Goal: Task Accomplishment & Management: Manage account settings

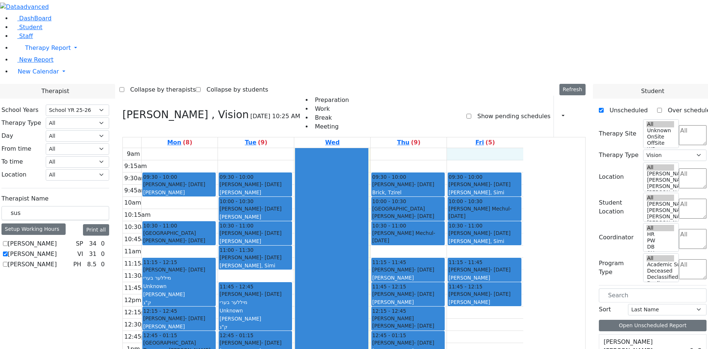
select select "212"
select select "4"
drag, startPoint x: 122, startPoint y: 123, endPoint x: 25, endPoint y: 5, distance: 152.9
click at [90, 206] on div "sus" at bounding box center [55, 213] width 108 height 14
click at [26, 75] on span "New Calendar" at bounding box center [38, 71] width 41 height 7
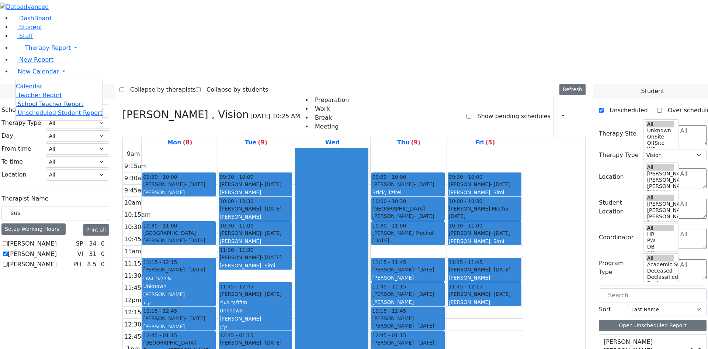
click at [43, 107] on link "School Teacher Report" at bounding box center [50, 103] width 68 height 7
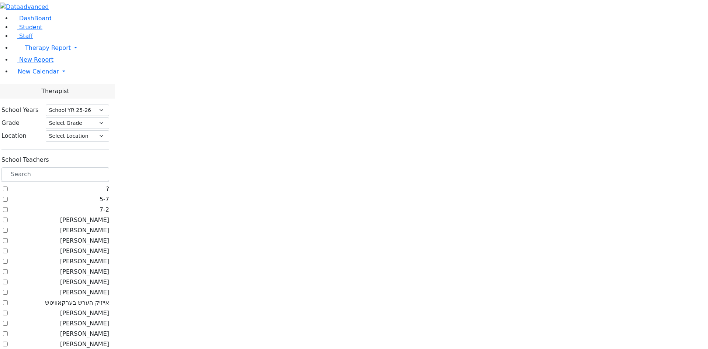
select select "212"
click at [109, 167] on input "text" at bounding box center [55, 174] width 108 height 14
click at [37, 75] on span "New Calendar" at bounding box center [38, 71] width 41 height 7
click at [34, 99] on link "Teacher Report" at bounding box center [39, 95] width 46 height 7
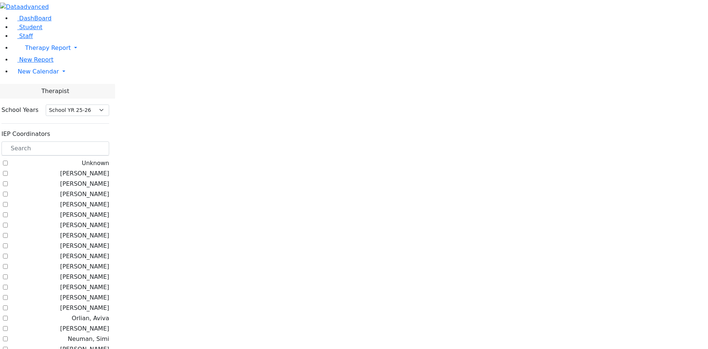
select select "212"
click at [109, 141] on input "text" at bounding box center [55, 148] width 108 height 14
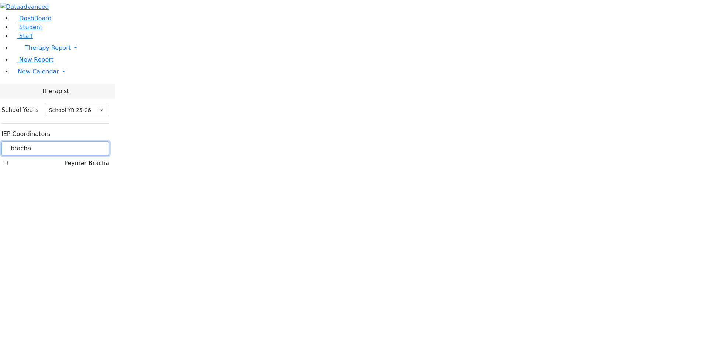
type input "bracha"
click at [95, 159] on label "Peymer Bracha" at bounding box center [86, 163] width 45 height 9
click at [8, 161] on input "Peymer Bracha" at bounding box center [5, 163] width 5 height 5
checkbox input "true"
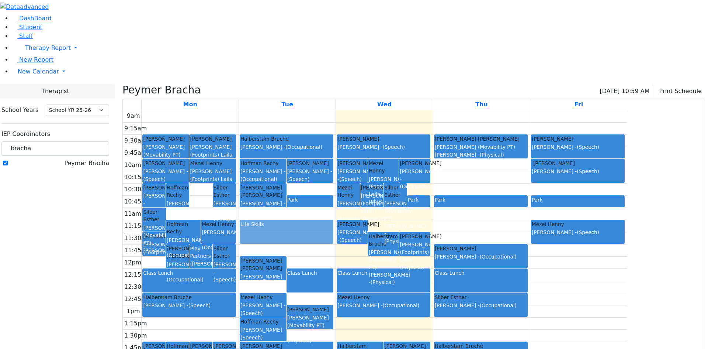
drag, startPoint x: 277, startPoint y: 115, endPoint x: 347, endPoint y: 155, distance: 80.0
click at [347, 155] on tr "Friesel Nechama Matsri Miriam - (Occupational) Hoffman Rechy Gore (Movability P…" at bounding box center [375, 256] width 505 height 292
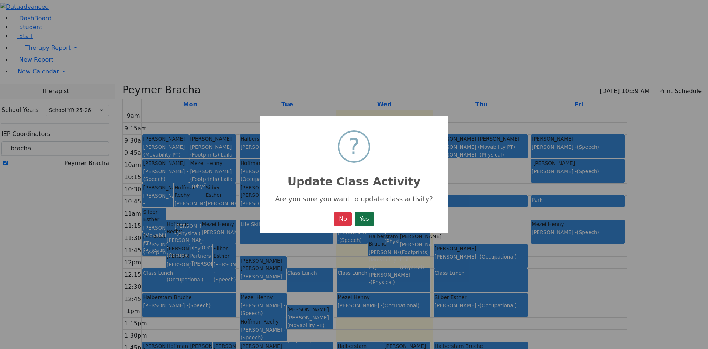
click at [368, 221] on button "Yes" at bounding box center [364, 219] width 19 height 14
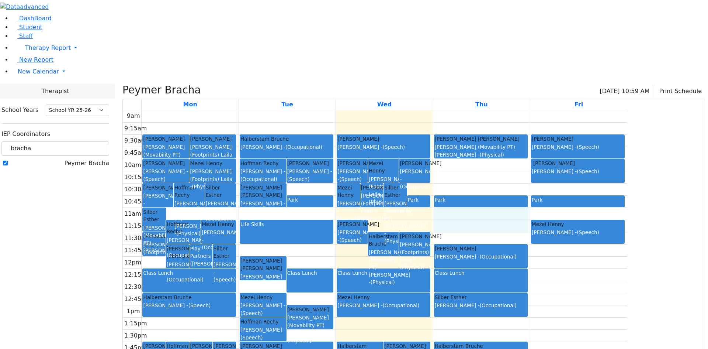
drag, startPoint x: 555, startPoint y: 157, endPoint x: 558, endPoint y: 144, distance: 13.2
click at [558, 143] on div "9am 9:15am 9:30am 9:45am 10am 10:15am 10:30am 10:45am 11am 11:15am 11:30am 11:4…" at bounding box center [375, 256] width 505 height 292
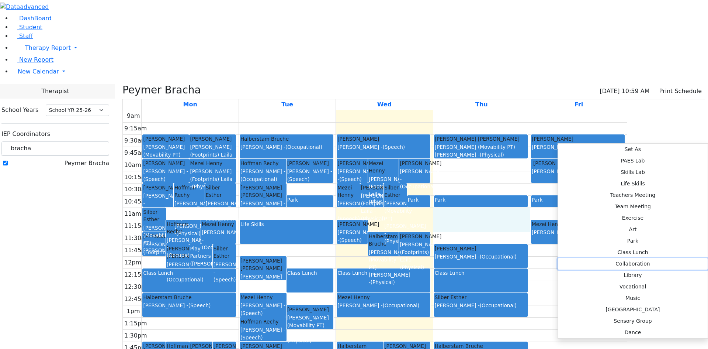
click at [676, 258] on button "Collaboration" at bounding box center [633, 263] width 150 height 11
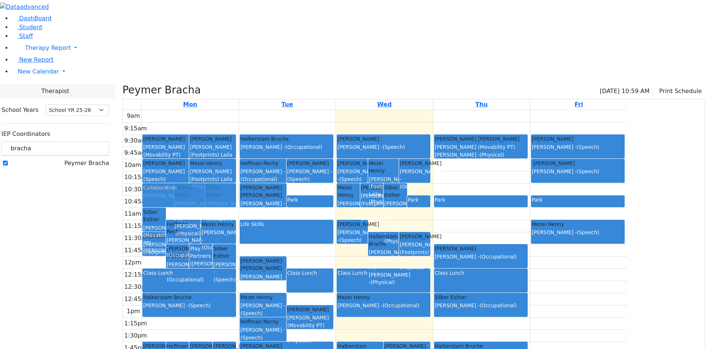
drag, startPoint x: 546, startPoint y: 149, endPoint x: 296, endPoint y: 125, distance: 251.3
click at [281, 123] on tr "Samet Diny Krausz (Footprints) Laila - (Physical) Herzog Reitzy Sheps Rachel - …" at bounding box center [375, 256] width 505 height 292
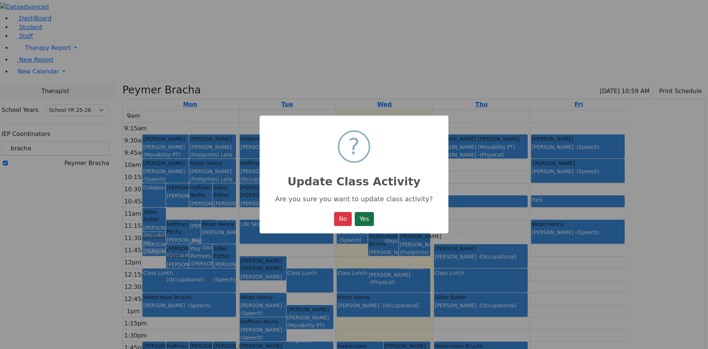
click at [359, 225] on button "Yes" at bounding box center [364, 219] width 19 height 14
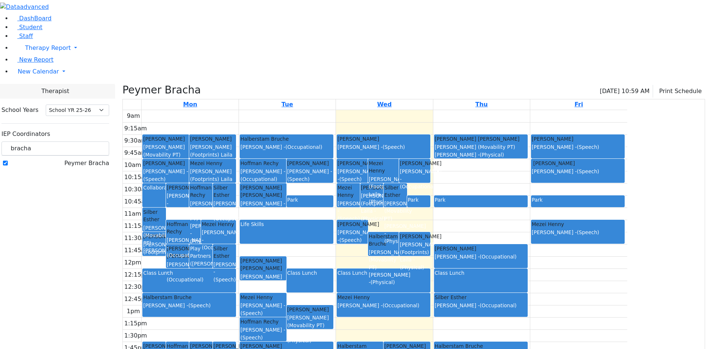
click at [165, 184] on div "Collaboration" at bounding box center [154, 187] width 22 height 7
click at [201, 220] on div "Hoffman Rechy Sheps Rachel - (Occupational)" at bounding box center [183, 231] width 34 height 23
click at [276, 140] on div "9am 9:15am 9:30am 9:45am 10am 10:15am 10:30am 10:45am 11am 11:15am 11:30am 11:4…" at bounding box center [375, 256] width 505 height 292
click at [329, 140] on div "9am 9:15am 9:30am 9:45am 10am 10:15am 10:30am 10:45am 11am 11:15am 11:30am 11:4…" at bounding box center [375, 256] width 505 height 292
click at [333, 220] on div "Life Skills" at bounding box center [287, 231] width 92 height 23
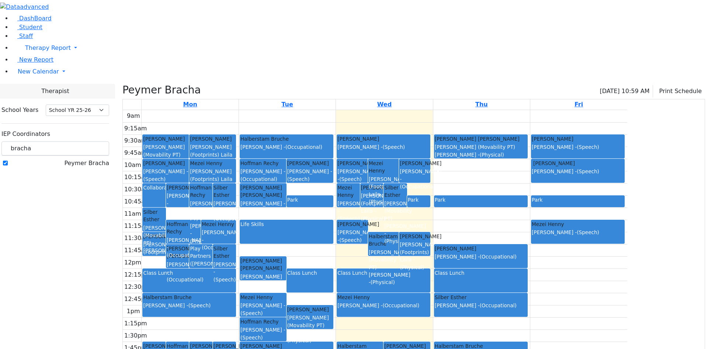
click at [502, 146] on div "9am 9:15am 9:30am 9:45am 10am 10:15am 10:30am 10:45am 11am 11:15am 11:30am 11:4…" at bounding box center [375, 256] width 505 height 292
click at [212, 260] on div "(Leiner, Chana L.)" at bounding box center [201, 263] width 22 height 7
drag, startPoint x: 125, startPoint y: 71, endPoint x: 88, endPoint y: 68, distance: 37.0
click at [88, 99] on div "School Years Select School YR Summer YR 25 School YR 25-26 Summer YR 25 School …" at bounding box center [56, 137] width 120 height 76
click at [109, 141] on input "gorden" at bounding box center [55, 148] width 108 height 14
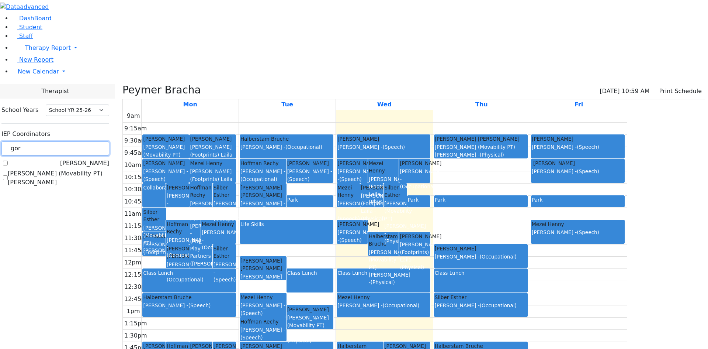
type input "gor"
click at [99, 159] on label "Gordon Goldie" at bounding box center [84, 163] width 49 height 9
click at [8, 161] on input "Gordon Goldie" at bounding box center [5, 163] width 5 height 5
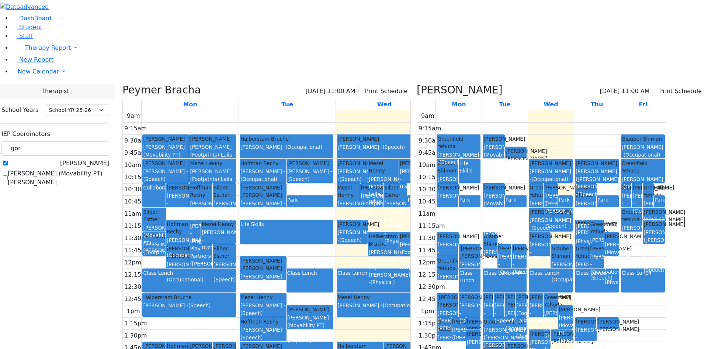
click at [123, 84] on icon at bounding box center [123, 90] width 0 height 12
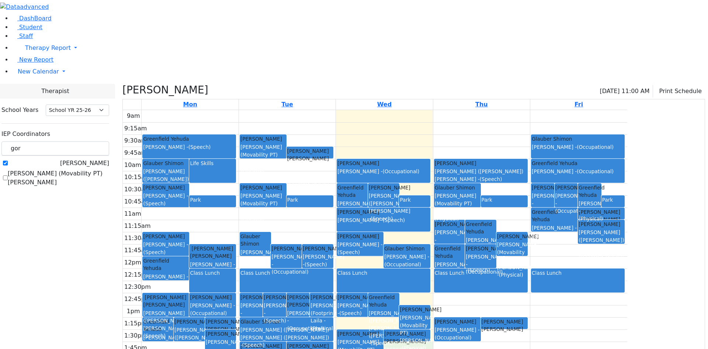
drag, startPoint x: 481, startPoint y: 274, endPoint x: 480, endPoint y: 287, distance: 12.6
click at [480, 287] on div "9am 9:15am 9:30am 9:45am 10am 10:15am 10:30am 10:45am 11am 11:15am 11:30am 11:4…" at bounding box center [375, 256] width 505 height 292
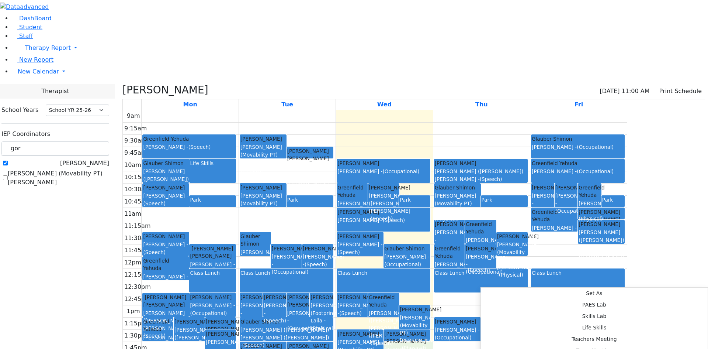
click at [628, 256] on div "9am 9:15am 9:30am 9:45am 10am 10:15am 10:30am 10:45am 11am 11:15am 11:30am 11:4…" at bounding box center [375, 256] width 505 height 292
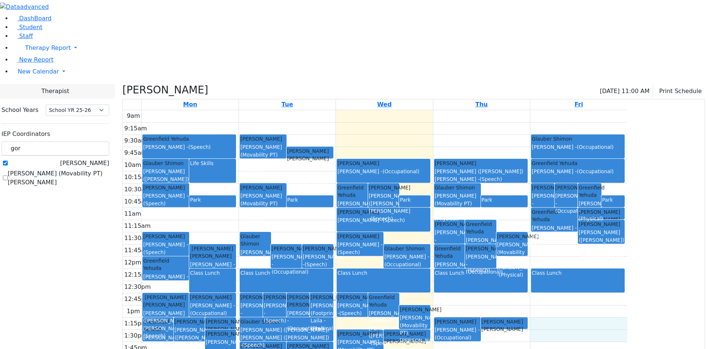
click at [223, 283] on div "9am 9:15am 9:30am 9:45am 10am 10:15am 10:30am 10:45am 11am 11:15am 11:30am 11:4…" at bounding box center [375, 256] width 505 height 292
drag, startPoint x: 227, startPoint y: 272, endPoint x: 231, endPoint y: 280, distance: 8.6
click at [231, 280] on div "9am 9:15am 9:30am 9:45am 10am 10:15am 10:30am 10:45am 11am 11:15am 11:30am 11:4…" at bounding box center [375, 256] width 505 height 292
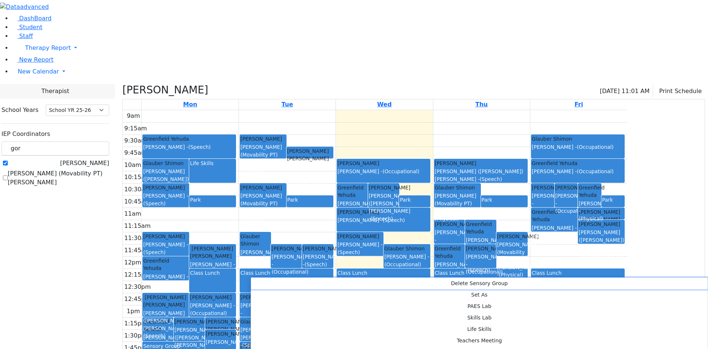
click at [268, 282] on button "Delete Sensory Group" at bounding box center [479, 282] width 457 height 11
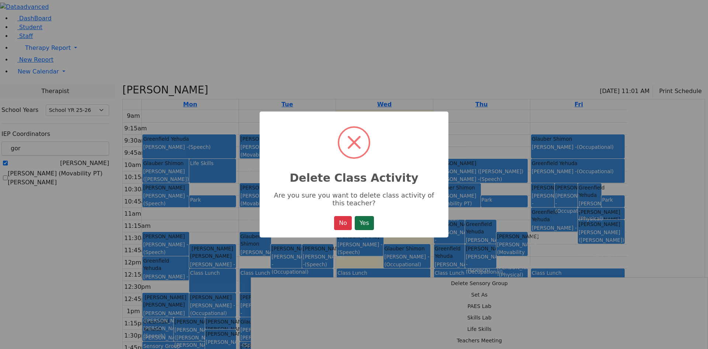
click at [369, 224] on button "Yes" at bounding box center [364, 223] width 19 height 14
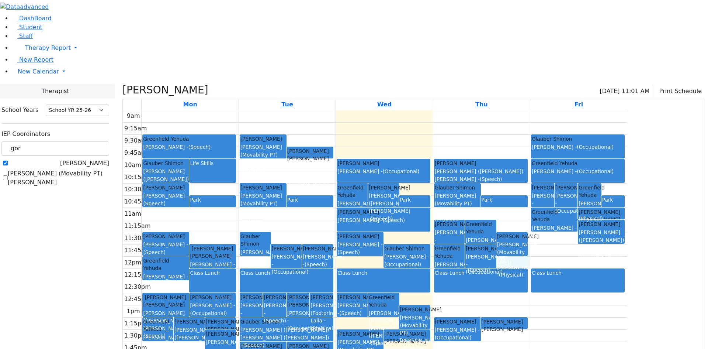
drag, startPoint x: 595, startPoint y: 190, endPoint x: 595, endPoint y: 173, distance: 16.6
click at [595, 173] on div "9am 9:15am 9:30am 9:45am 10am 10:15am 10:30am 10:45am 11am 11:15am 11:30am 11:4…" at bounding box center [375, 256] width 505 height 292
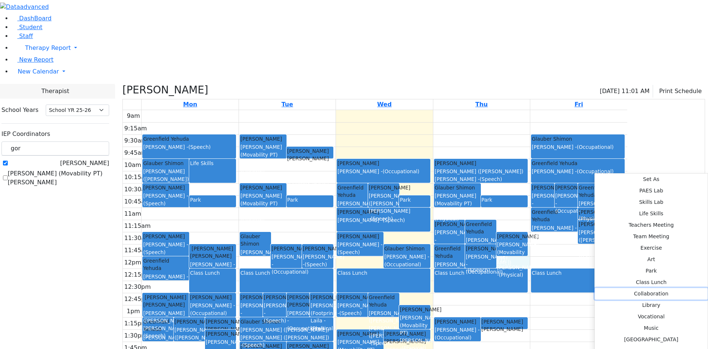
click at [595, 288] on button "Collaboration" at bounding box center [651, 293] width 113 height 11
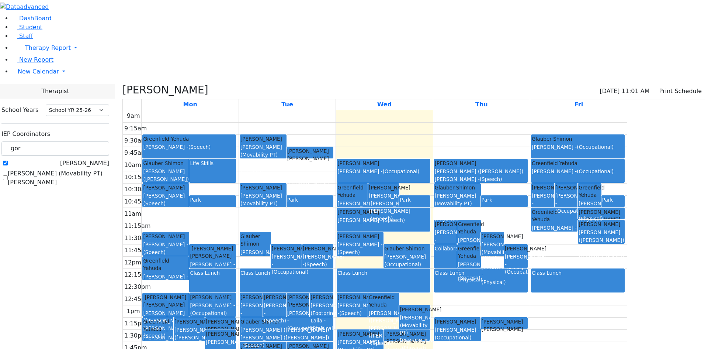
click at [95, 159] on label "Gordon Goldie" at bounding box center [84, 163] width 49 height 9
click at [8, 161] on input "Gordon Goldie" at bounding box center [5, 163] width 5 height 5
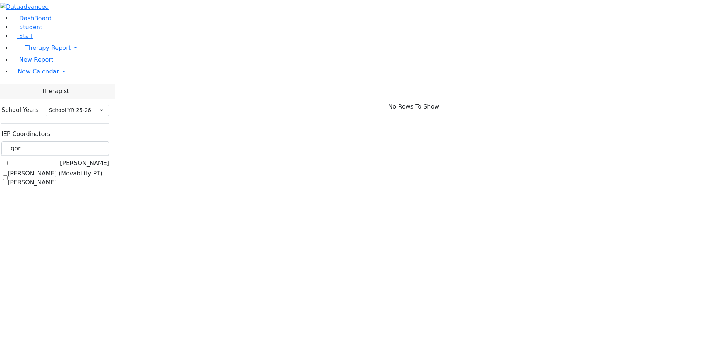
click at [93, 159] on label "Gordon Goldie" at bounding box center [84, 163] width 49 height 9
click at [8, 161] on input "Gordon Goldie" at bounding box center [5, 163] width 5 height 5
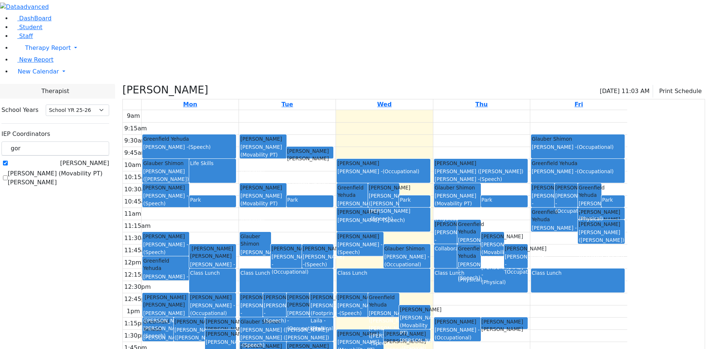
click at [92, 159] on label "Gordon Goldie" at bounding box center [84, 163] width 49 height 9
click at [8, 161] on input "Gordon Goldie" at bounding box center [5, 163] width 5 height 5
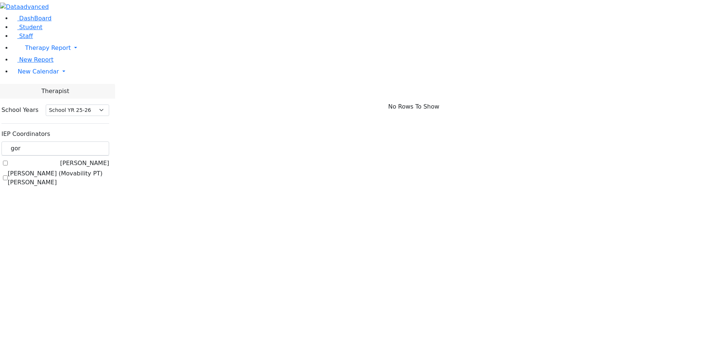
click at [92, 159] on label "Gordon Goldie" at bounding box center [84, 163] width 49 height 9
click at [8, 161] on input "Gordon Goldie" at bounding box center [5, 163] width 5 height 5
checkbox input "true"
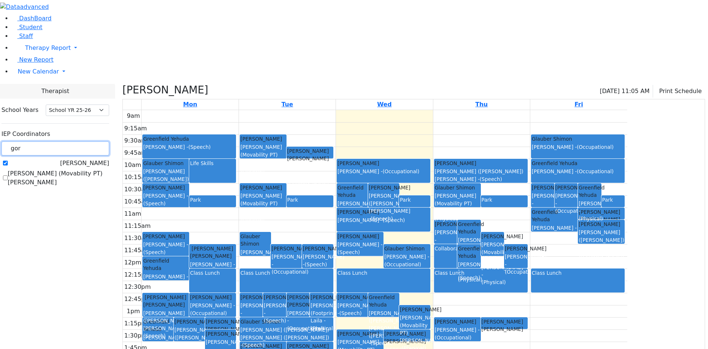
drag, startPoint x: 108, startPoint y: 65, endPoint x: 90, endPoint y: 64, distance: 18.5
click at [90, 141] on div "gor" at bounding box center [55, 148] width 108 height 14
type input "simi"
click at [99, 159] on label "Neuman, Simi" at bounding box center [88, 163] width 41 height 9
click at [8, 161] on input "Neuman, Simi" at bounding box center [5, 163] width 5 height 5
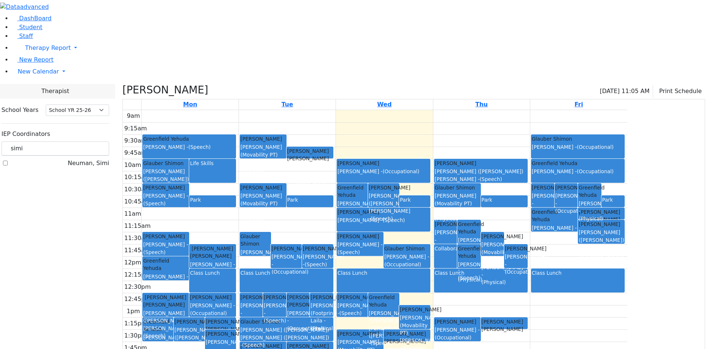
checkbox input "true"
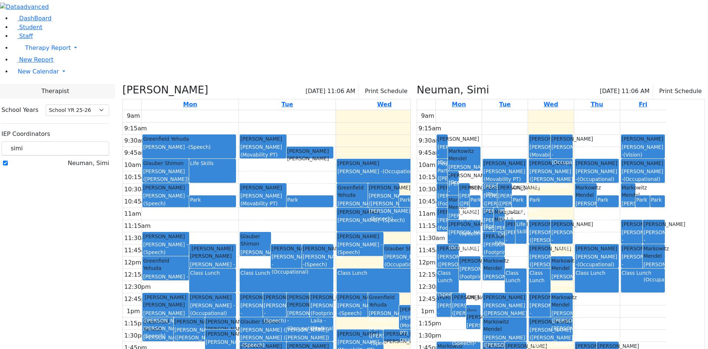
click at [194, 84] on div "Gordon Goldie 09/03/2025 11:06 AM Print Schedule Mon Tue Wed Thu Fri 9am 9:15am…" at bounding box center [267, 243] width 294 height 319
click at [123, 84] on icon at bounding box center [123, 90] width 0 height 12
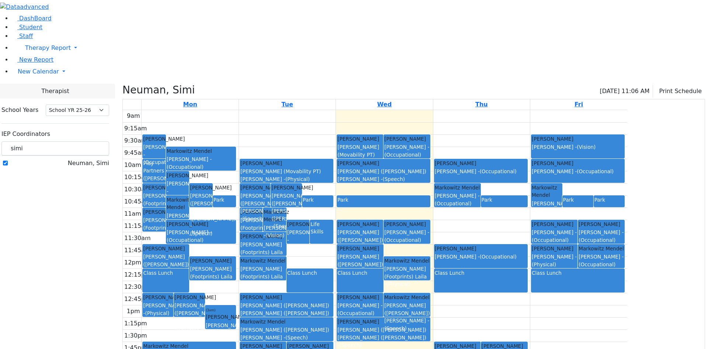
drag, startPoint x: 431, startPoint y: 284, endPoint x: 432, endPoint y: 291, distance: 7.5
click at [432, 293] on div "9am 9:15am 9:30am 9:45am 10am 10:15am 10:30am 10:45am 11am 11:15am 11:30am 11:4…" at bounding box center [375, 256] width 505 height 292
drag, startPoint x: 387, startPoint y: 175, endPoint x: 387, endPoint y: 187, distance: 11.4
click at [387, 187] on div "9am 9:15am 9:30am 9:45am 10am 10:15am 10:30am 10:45am 11am 11:15am 11:30am 11:4…" at bounding box center [375, 256] width 505 height 292
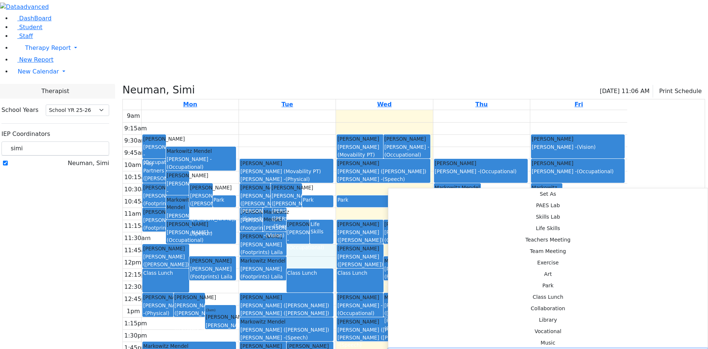
click at [492, 348] on button "ABA Center" at bounding box center [549, 353] width 320 height 11
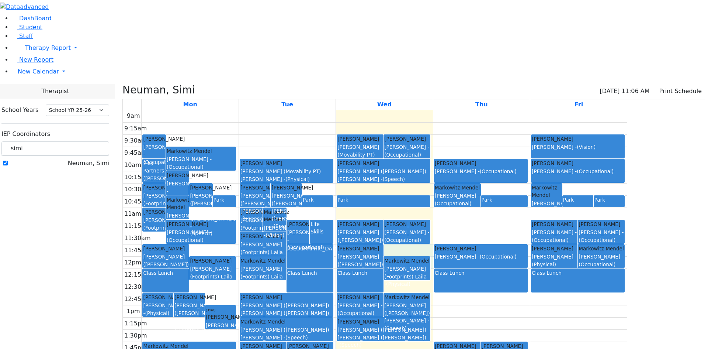
drag, startPoint x: 485, startPoint y: 177, endPoint x: 488, endPoint y: 189, distance: 12.1
click at [488, 189] on div "9am 9:15am 9:30am 9:45am 10am 10:15am 10:30am 10:45am 11am 11:15am 11:30am 11:4…" at bounding box center [375, 256] width 505 height 292
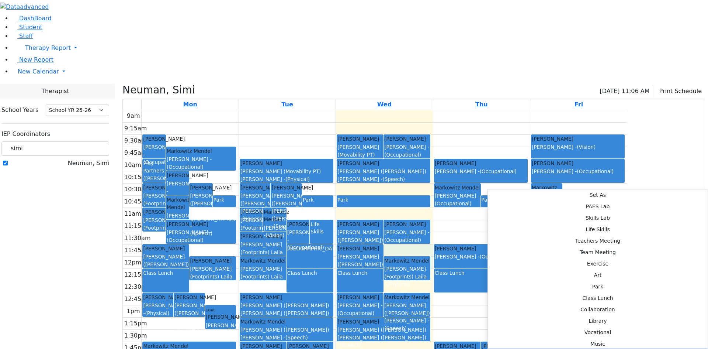
click at [587, 348] on button "ABA Center" at bounding box center [598, 354] width 220 height 11
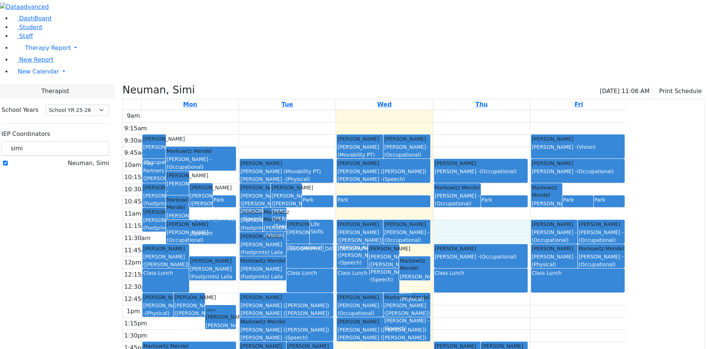
drag, startPoint x: 587, startPoint y: 155, endPoint x: 588, endPoint y: 162, distance: 7.8
click at [588, 162] on div "9am 9:15am 9:30am 9:45am 10am 10:15am 10:30am 10:45am 11am 11:15am 11:30am 11:4…" at bounding box center [375, 256] width 505 height 292
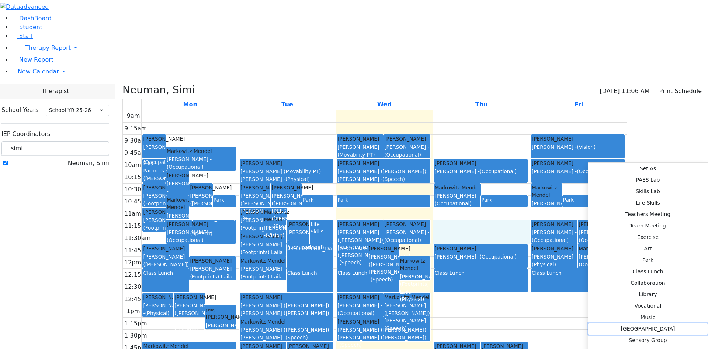
click at [589, 323] on button "ABA Center" at bounding box center [649, 328] width 120 height 11
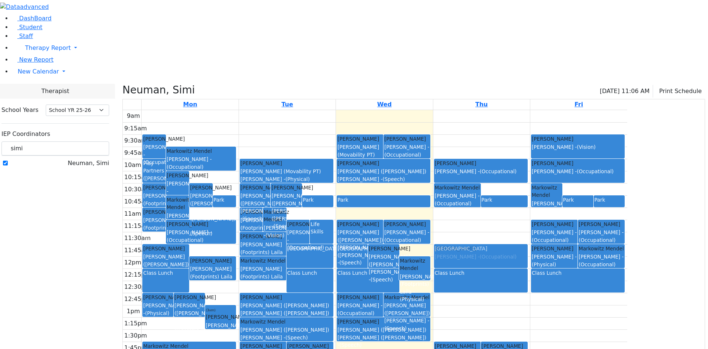
drag, startPoint x: 553, startPoint y: 158, endPoint x: 553, endPoint y: 177, distance: 19.2
click at [530, 177] on div "Markowitz Mendel Brown Darlene - (Occupational) Park Frankel Freidy Zentman (Ei…" at bounding box center [482, 256] width 97 height 292
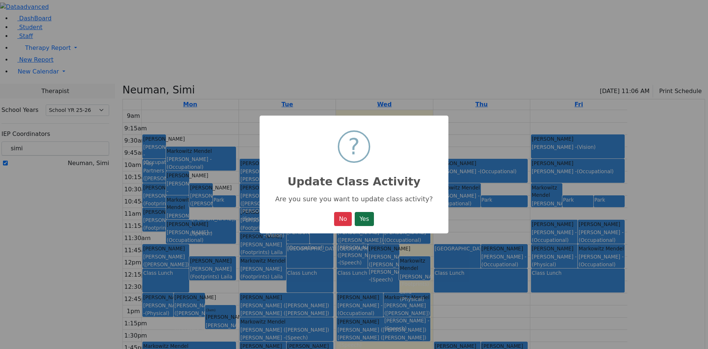
click at [364, 214] on button "Yes" at bounding box center [364, 219] width 19 height 14
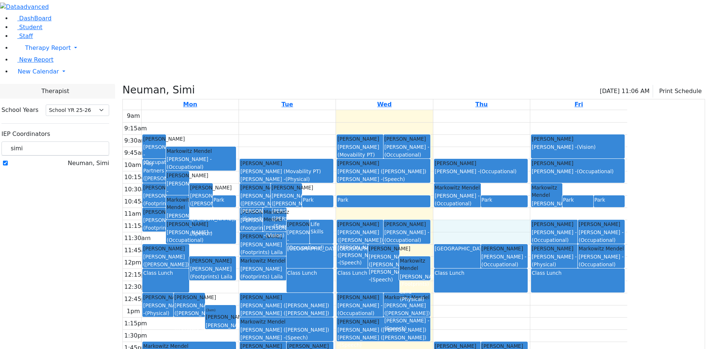
drag, startPoint x: 551, startPoint y: 151, endPoint x: 551, endPoint y: 163, distance: 12.9
click at [551, 163] on div "9am 9:15am 9:30am 9:45am 10am 10:15am 10:30am 10:45am 11am 11:15am 11:30am 11:4…" at bounding box center [375, 256] width 505 height 292
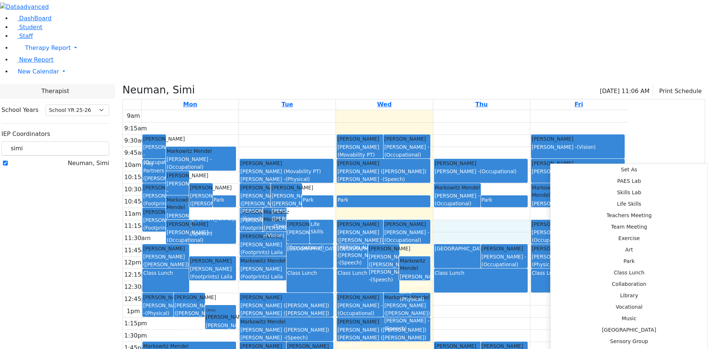
click at [532, 144] on div "9am 9:15am 9:30am 9:45am 10am 10:15am 10:30am 10:45am 11am 11:15am 11:30am 11:4…" at bounding box center [375, 256] width 505 height 292
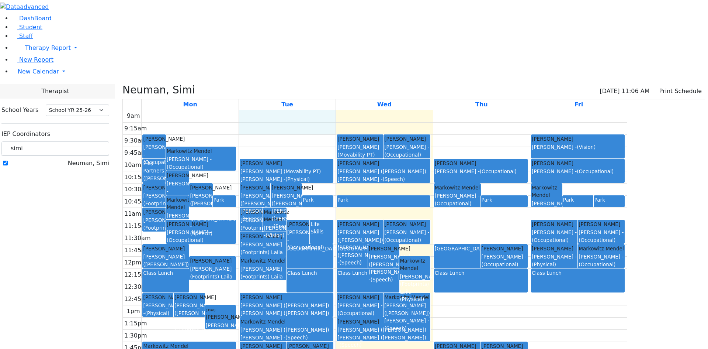
drag, startPoint x: 344, startPoint y: 40, endPoint x: 351, endPoint y: 55, distance: 16.5
click at [350, 110] on div "9am 9:15am 9:30am 9:45am 10am 10:15am 10:30am 10:45am 11am 11:15am 11:30am 11:4…" at bounding box center [375, 256] width 505 height 292
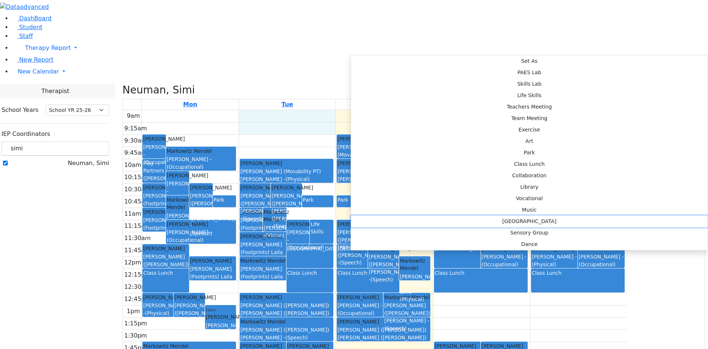
click at [466, 215] on button "ABA Center" at bounding box center [529, 220] width 357 height 11
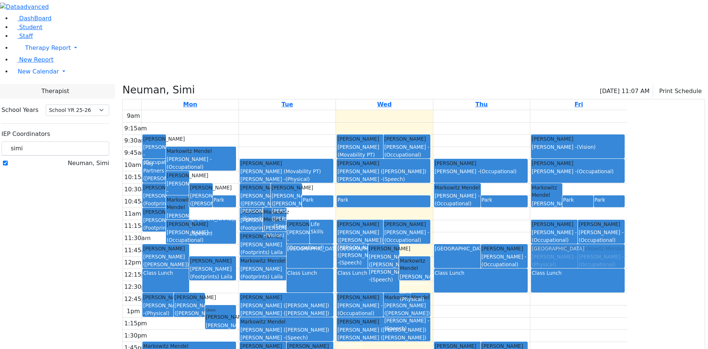
drag, startPoint x: 354, startPoint y: 47, endPoint x: 628, endPoint y: 182, distance: 305.8
click at [628, 182] on tr "Play Partners (Leiner, Chana L.) Frankel Freidy Fischel Yenty - (Occupational) …" at bounding box center [375, 256] width 505 height 292
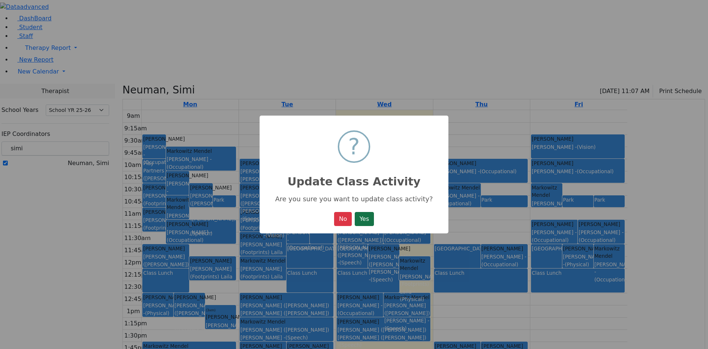
click at [374, 217] on button "Yes" at bounding box center [364, 219] width 19 height 14
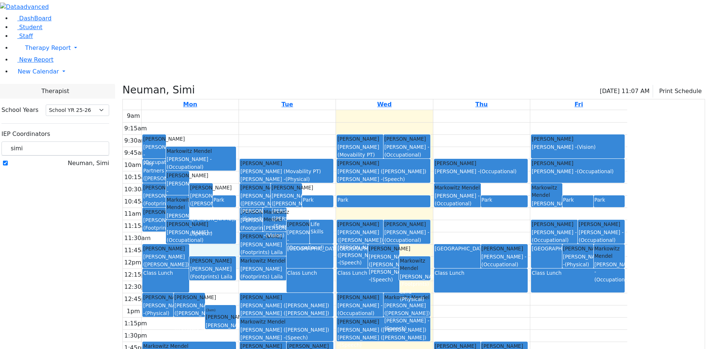
drag, startPoint x: 290, startPoint y: 178, endPoint x: 291, endPoint y: 189, distance: 10.7
click at [291, 189] on div "9am 9:15am 9:30am 9:45am 10am 10:15am 10:30am 10:45am 11am 11:15am 11:30am 11:4…" at bounding box center [375, 256] width 505 height 292
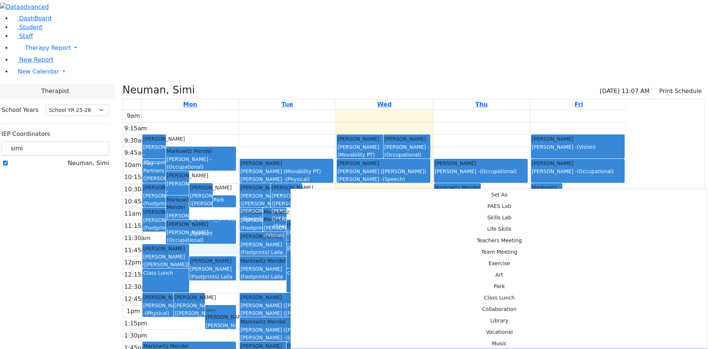
click at [390, 348] on button "ABA Center" at bounding box center [499, 354] width 417 height 11
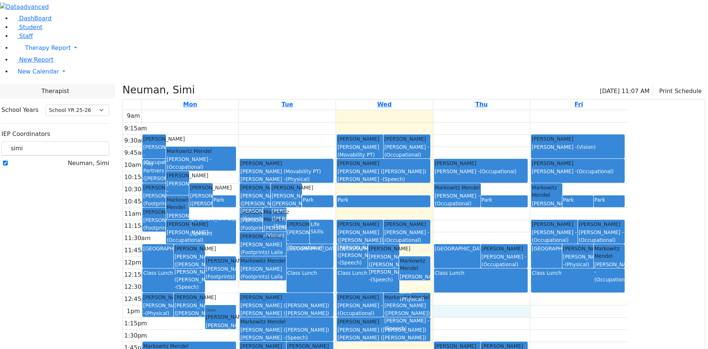
click at [540, 240] on div "9am 9:15am 9:30am 9:45am 10am 10:15am 10:30am 10:45am 11am 11:15am 11:30am 11:4…" at bounding box center [375, 256] width 505 height 292
click at [299, 117] on div "9am 9:15am 9:30am 9:45am 10am 10:15am 10:30am 10:45am 11am 11:15am 11:30am 11:4…" at bounding box center [375, 256] width 505 height 292
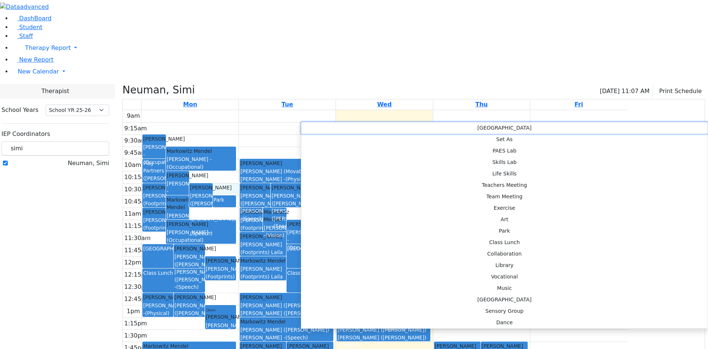
click at [317, 129] on button "Delete Park" at bounding box center [504, 127] width 407 height 11
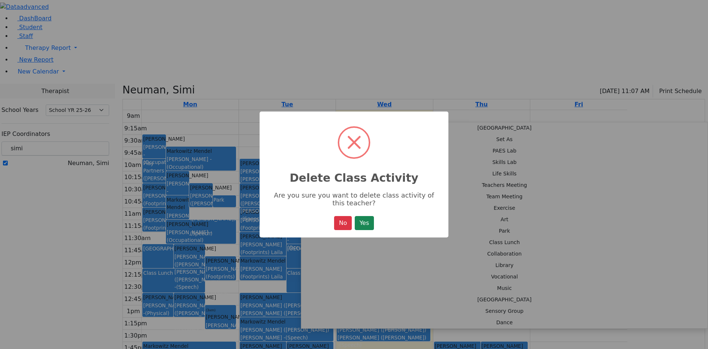
click at [377, 225] on div "× Delete Class Activity Are you sure you want to delete class activity of this …" at bounding box center [354, 174] width 189 height 126
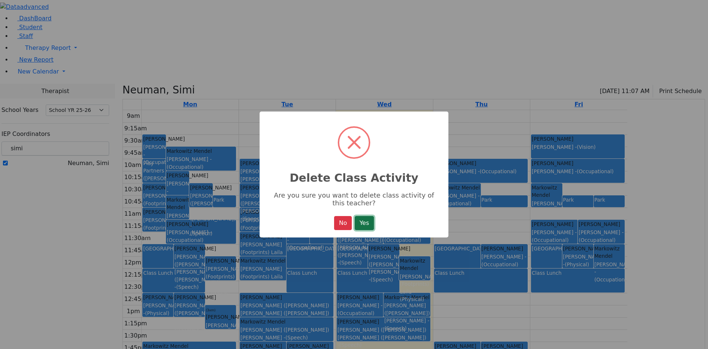
click at [371, 223] on button "Yes" at bounding box center [364, 223] width 19 height 14
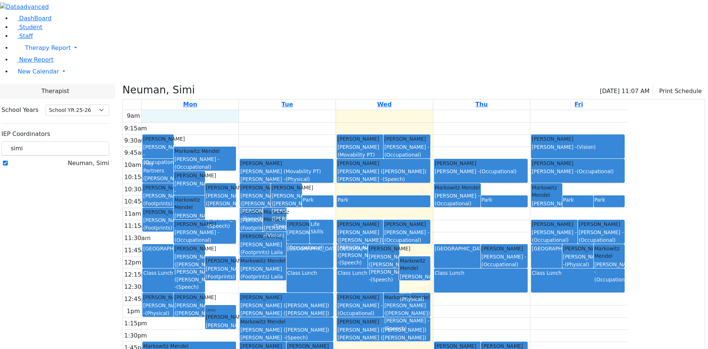
click at [289, 110] on div "9am 9:15am 9:30am 9:45am 10am 10:15am 10:30am 10:45am 11am 11:15am 11:30am 11:4…" at bounding box center [375, 256] width 505 height 292
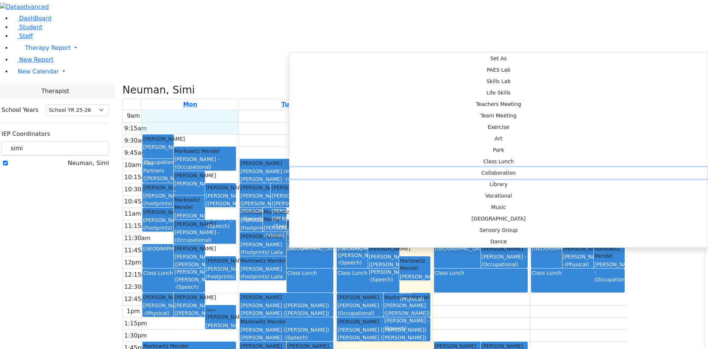
click at [407, 167] on button "Collaboration" at bounding box center [499, 172] width 418 height 11
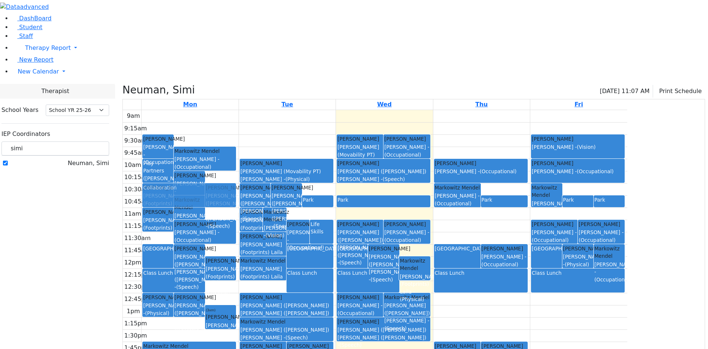
drag, startPoint x: 272, startPoint y: 46, endPoint x: 268, endPoint y: 121, distance: 74.6
click at [238, 121] on div "Play Partners (Leiner, Chana L.) Frankel Freidy Fischel Yenty - (Occupational) …" at bounding box center [190, 256] width 97 height 292
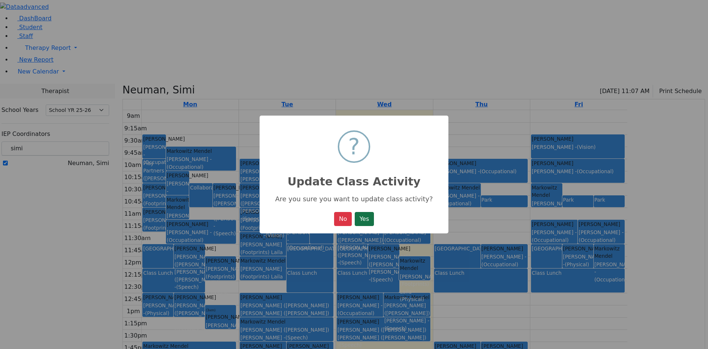
click at [366, 217] on button "Yes" at bounding box center [364, 219] width 19 height 14
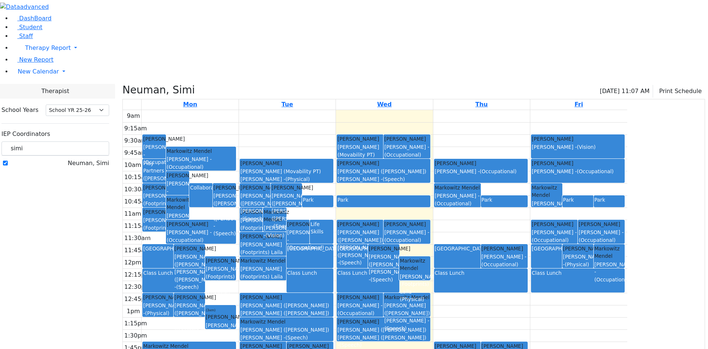
click at [332, 220] on div "Life Skills" at bounding box center [322, 227] width 22 height 15
drag, startPoint x: 118, startPoint y: 64, endPoint x: 93, endPoint y: 64, distance: 24.7
click at [93, 141] on div "simi" at bounding box center [55, 148] width 108 height 14
type input "gol"
click at [94, 159] on div "Goldbrenner Shoshana Goldberg, Chanie Gordon Goldie Golombeck Esther" at bounding box center [55, 179] width 108 height 40
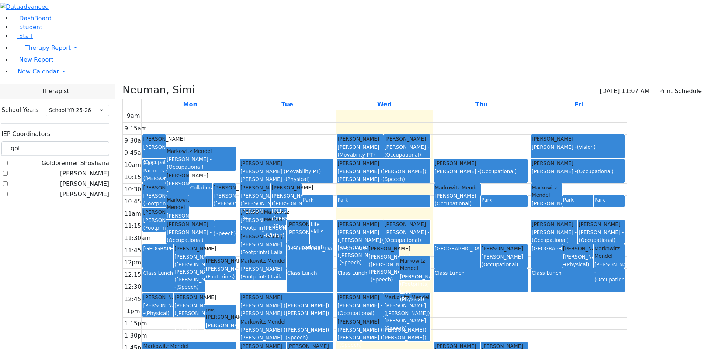
click at [94, 179] on label "Gordon Goldie" at bounding box center [84, 183] width 49 height 9
click at [8, 181] on input "Gordon Goldie" at bounding box center [5, 183] width 5 height 5
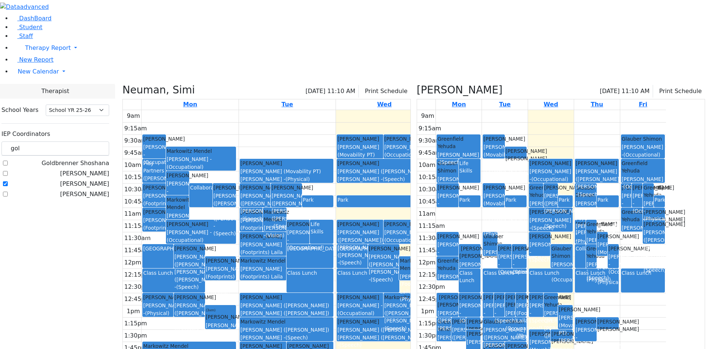
click at [94, 179] on label "Gordon Goldie" at bounding box center [84, 183] width 49 height 9
click at [8, 181] on input "Gordon Goldie" at bounding box center [5, 183] width 5 height 5
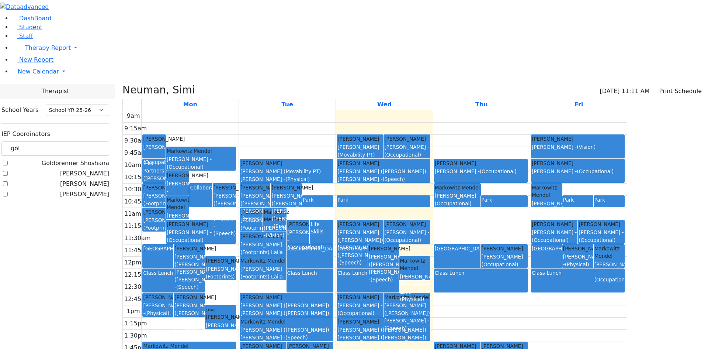
click at [93, 179] on label "Gordon Goldie" at bounding box center [84, 183] width 49 height 9
click at [8, 181] on input "Gordon Goldie" at bounding box center [5, 183] width 5 height 5
checkbox input "true"
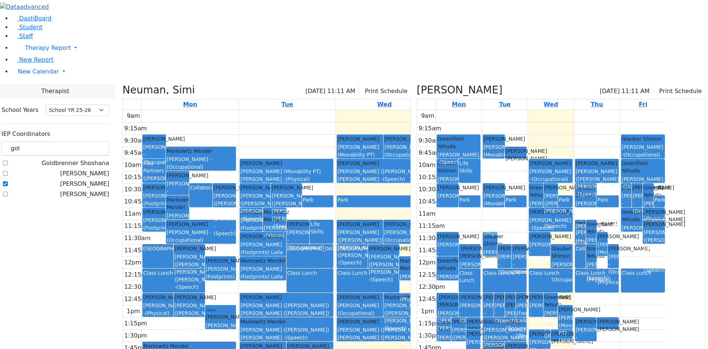
click at [123, 84] on icon at bounding box center [123, 90] width 0 height 12
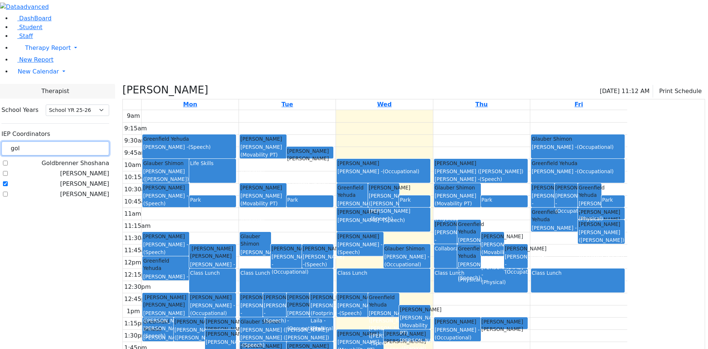
drag, startPoint x: 117, startPoint y: 65, endPoint x: 82, endPoint y: 65, distance: 35.1
click at [82, 65] on div "DashBoard Student Staff Therapy Report Student Old Calendar Report" at bounding box center [354, 201] width 708 height 403
type input "simi"
click at [96, 159] on label "Neuman, Simi" at bounding box center [88, 163] width 41 height 9
click at [8, 161] on input "Neuman, Simi" at bounding box center [5, 163] width 5 height 5
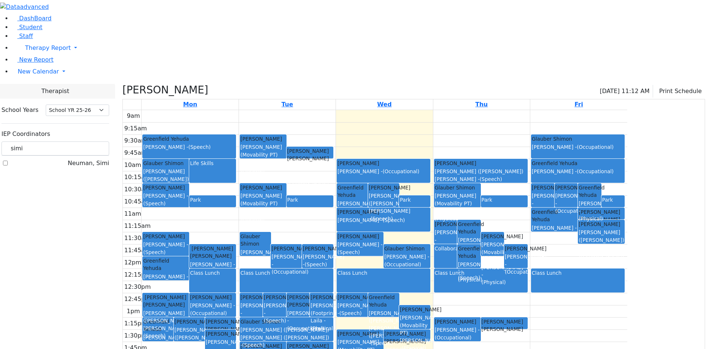
checkbox input "true"
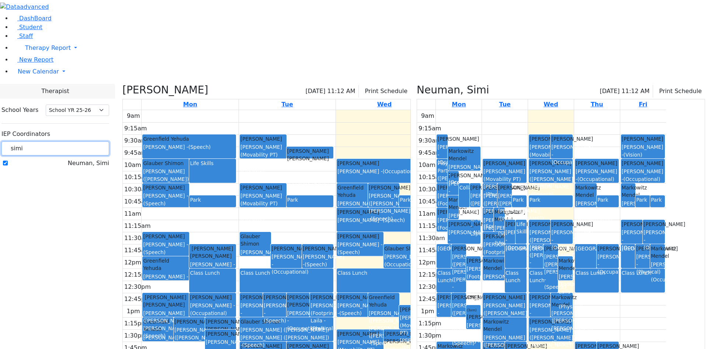
drag, startPoint x: 125, startPoint y: 65, endPoint x: 81, endPoint y: 59, distance: 44.6
click at [81, 59] on div "DashBoard Student Staff Therapy Report Student Old Calendar Report" at bounding box center [354, 201] width 708 height 403
type input "bra"
click at [92, 169] on label "Peymer Bracha" at bounding box center [86, 173] width 45 height 9
click at [8, 171] on input "Peymer Bracha" at bounding box center [5, 173] width 5 height 5
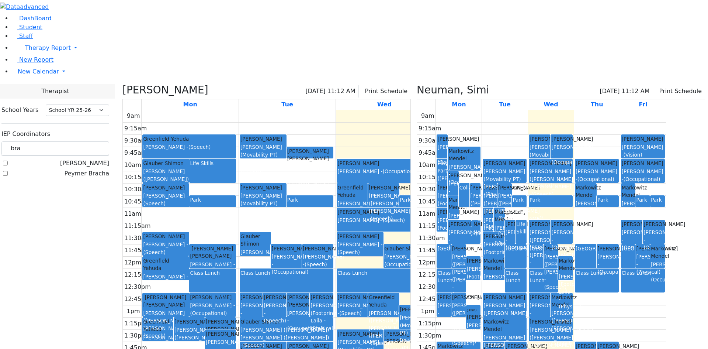
checkbox input "true"
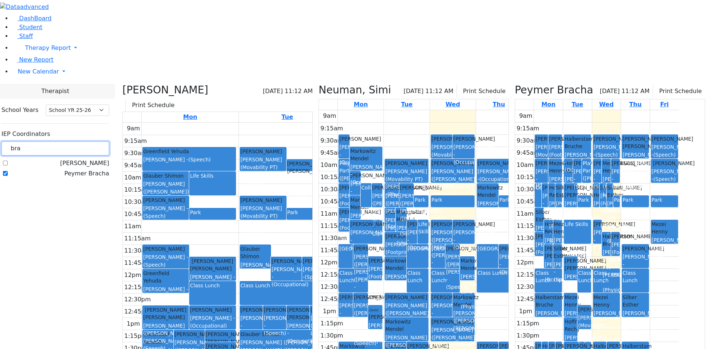
drag, startPoint x: 131, startPoint y: 67, endPoint x: 91, endPoint y: 67, distance: 39.9
click at [91, 141] on div "bra" at bounding box center [55, 148] width 108 height 14
type input "est"
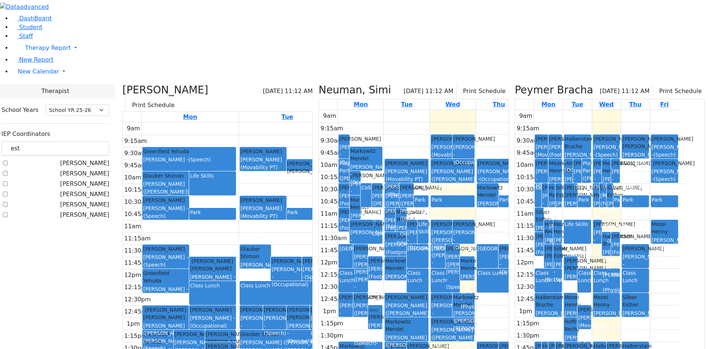
click at [94, 210] on label "Golombeck Esther" at bounding box center [84, 214] width 49 height 9
click at [8, 212] on input "Golombeck Esther" at bounding box center [5, 214] width 5 height 5
checkbox input "true"
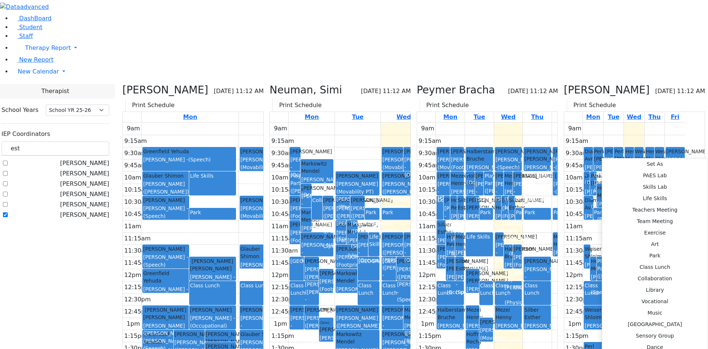
click at [602, 156] on div "9am 9:15am 9:30am 9:45am 10am 10:15am 10:30am 10:45am 11am 11:15am 11:30am 11:4…" at bounding box center [625, 269] width 121 height 292
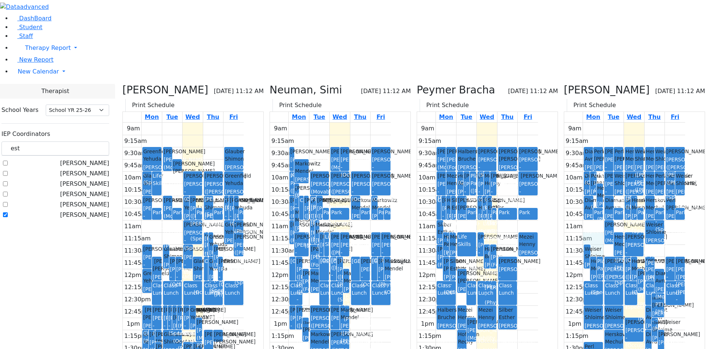
drag, startPoint x: 609, startPoint y: 162, endPoint x: 610, endPoint y: 171, distance: 9.3
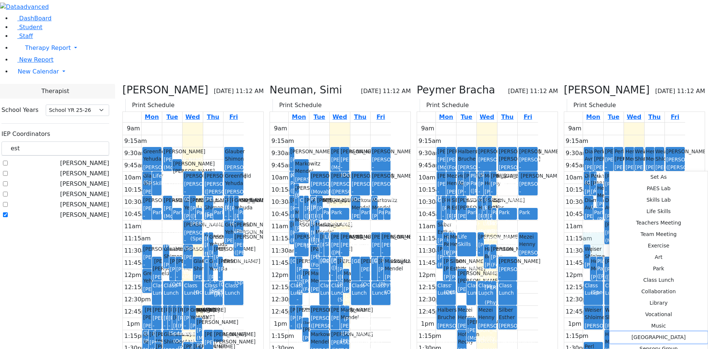
click at [610, 331] on button "ABA Center" at bounding box center [659, 336] width 98 height 11
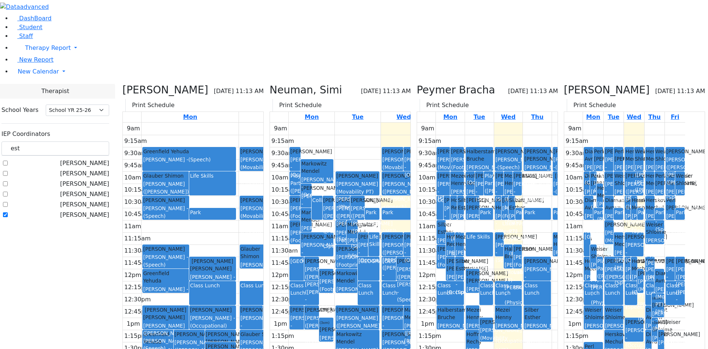
drag, startPoint x: 623, startPoint y: 175, endPoint x: 622, endPoint y: 171, distance: 4.1
click at [622, 171] on div "9am 9:15am 9:30am 9:45am 10am 10:15am 10:30am 10:45am 11am 11:15am 11:30am 11:4…" at bounding box center [625, 269] width 121 height 292
drag, startPoint x: 694, startPoint y: 159, endPoint x: 694, endPoint y: 166, distance: 6.6
click at [686, 173] on div "9am 9:15am 9:30am 9:45am 10am 10:15am 10:30am 10:45am 11am 11:15am 11:30am 11:4…" at bounding box center [625, 269] width 121 height 292
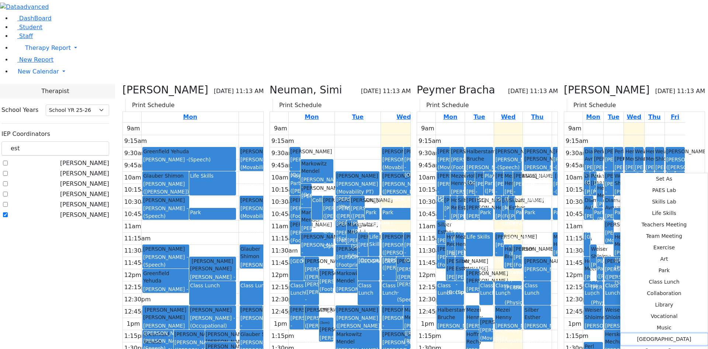
click at [621, 333] on button "ABA Center" at bounding box center [664, 338] width 87 height 11
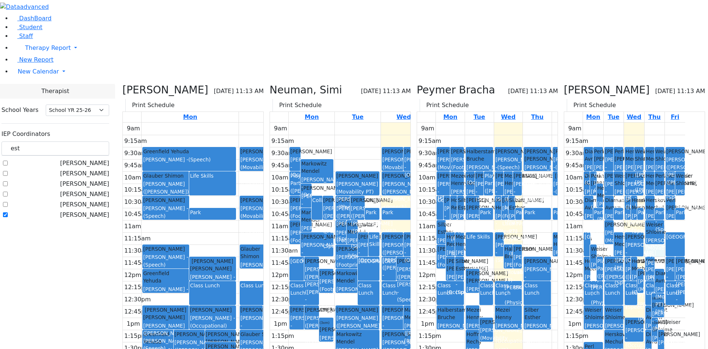
drag, startPoint x: 673, startPoint y: 173, endPoint x: 672, endPoint y: 159, distance: 14.1
click at [672, 159] on div "9am 9:15am 9:30am 9:45am 10am 10:15am 10:30am 10:45am 11am 11:15am 11:30am 11:4…" at bounding box center [625, 269] width 121 height 292
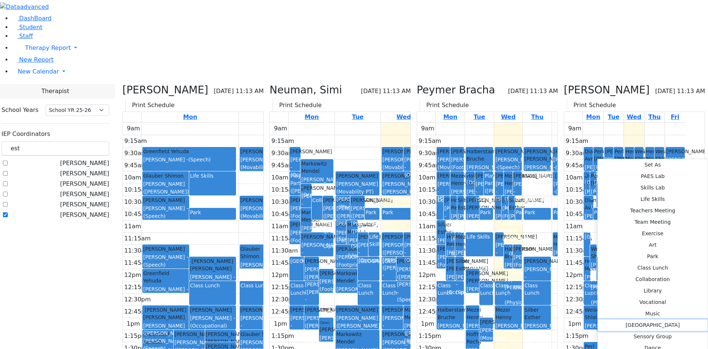
click at [598, 319] on button "ABA Center" at bounding box center [653, 324] width 110 height 11
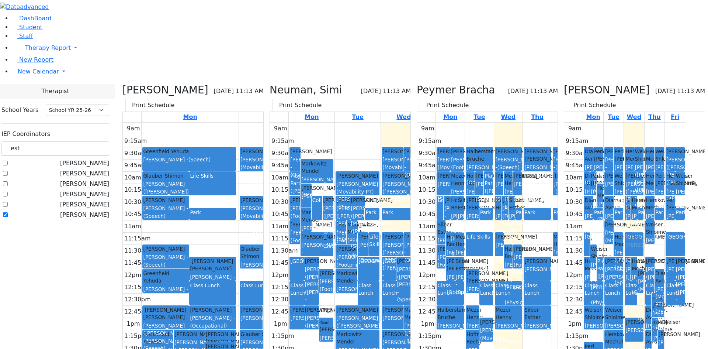
drag, startPoint x: 672, startPoint y: 166, endPoint x: 656, endPoint y: 168, distance: 15.9
click at [654, 167] on tr "Diamant Avrum Gore (Movability PT) Patricia - (Physical) Perl Aaron Matsri Miri…" at bounding box center [625, 269] width 121 height 292
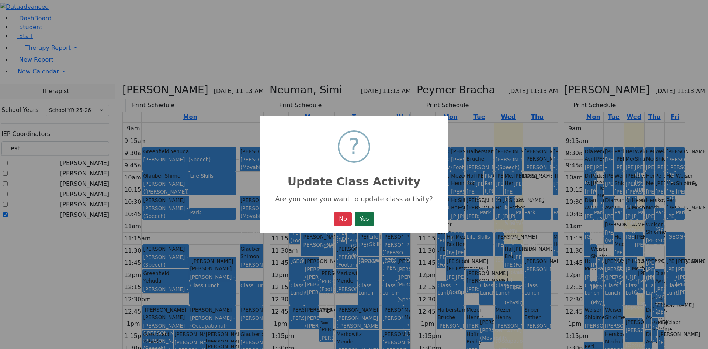
click at [366, 219] on button "Yes" at bounding box center [364, 219] width 19 height 14
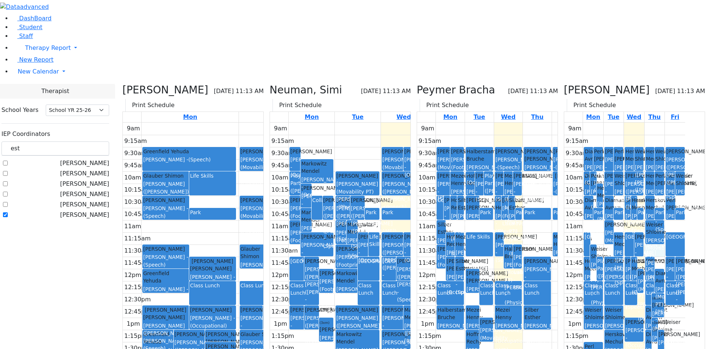
drag, startPoint x: 670, startPoint y: 173, endPoint x: 668, endPoint y: 158, distance: 15.2
click at [668, 158] on div "9am 9:15am 9:30am 9:45am 10am 10:15am 10:30am 10:45am 11am 11:15am 11:30am 11:4…" at bounding box center [625, 269] width 121 height 292
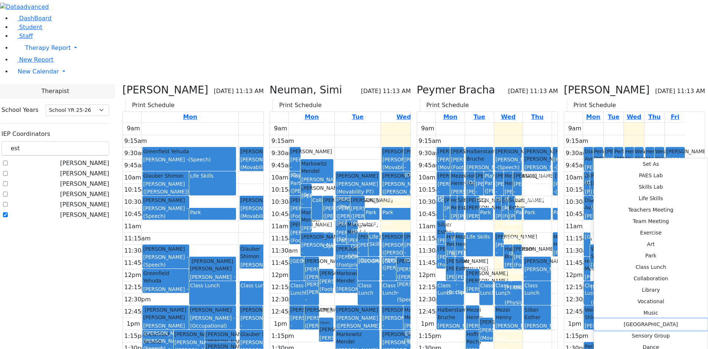
click at [594, 318] on button "ABA Center" at bounding box center [651, 323] width 114 height 11
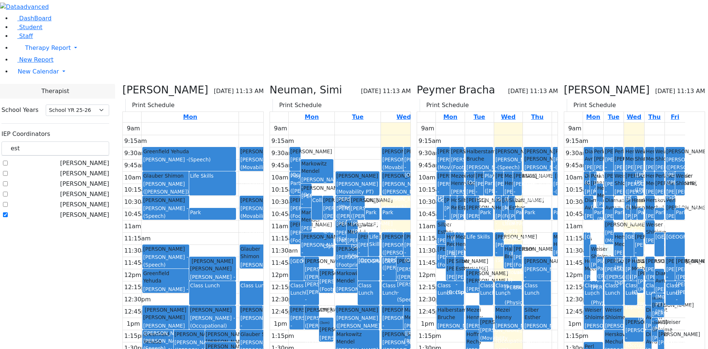
drag, startPoint x: 622, startPoint y: 174, endPoint x: 621, endPoint y: 157, distance: 16.6
click at [621, 157] on div "9am 9:15am 9:30am 9:45am 10am 10:15am 10:30am 10:45am 11am 11:15am 11:30am 11:4…" at bounding box center [625, 269] width 121 height 292
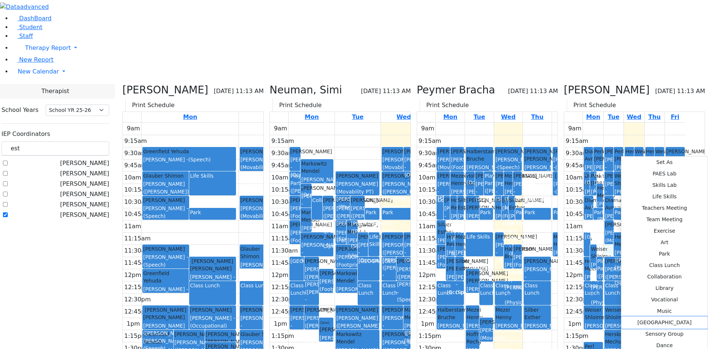
click at [622, 317] on button "ABA Center" at bounding box center [665, 322] width 86 height 11
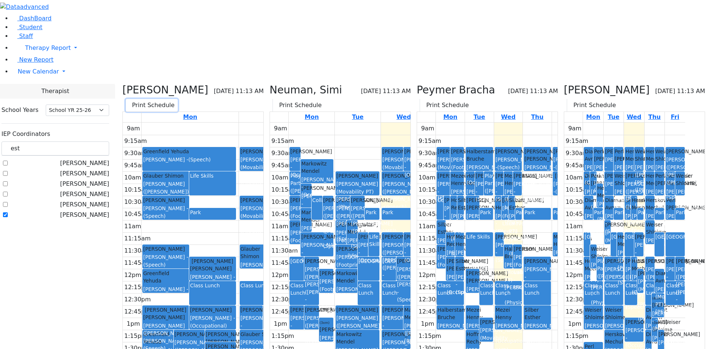
click at [131, 101] on icon "button" at bounding box center [131, 104] width 0 height 7
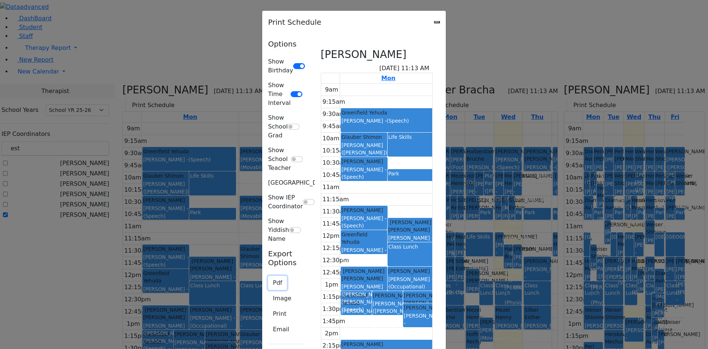
click at [268, 276] on button "Pdf" at bounding box center [277, 283] width 19 height 14
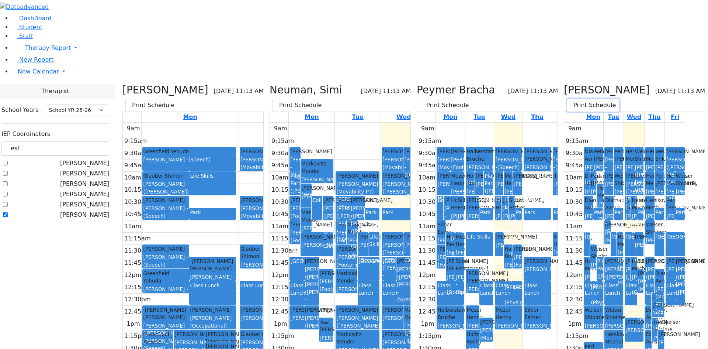
click at [572, 101] on icon "button" at bounding box center [572, 104] width 0 height 7
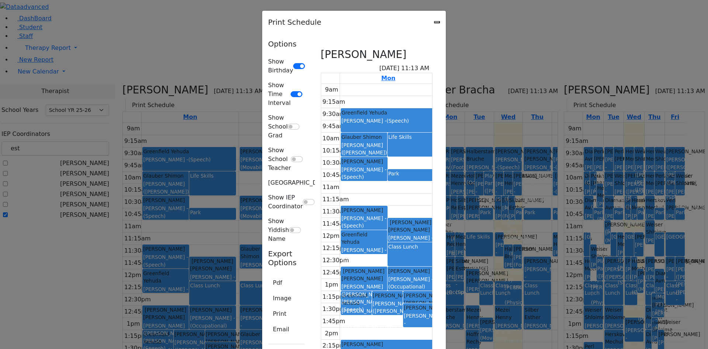
scroll to position [1013, 0]
click at [268, 307] on button "Print" at bounding box center [279, 314] width 23 height 14
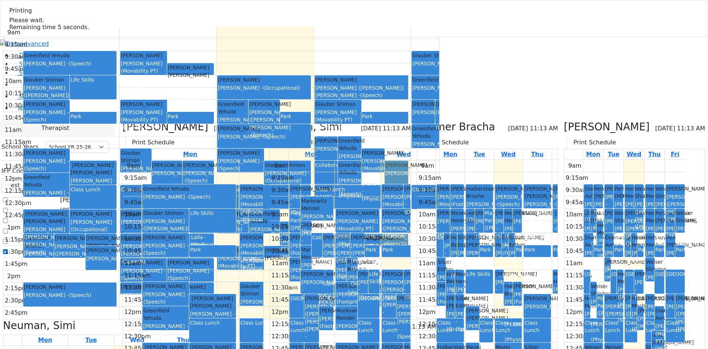
select select "212"
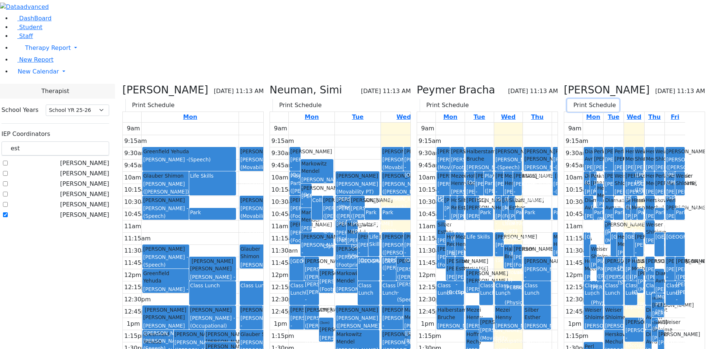
click at [602, 99] on button "Print Schedule" at bounding box center [593, 105] width 52 height 13
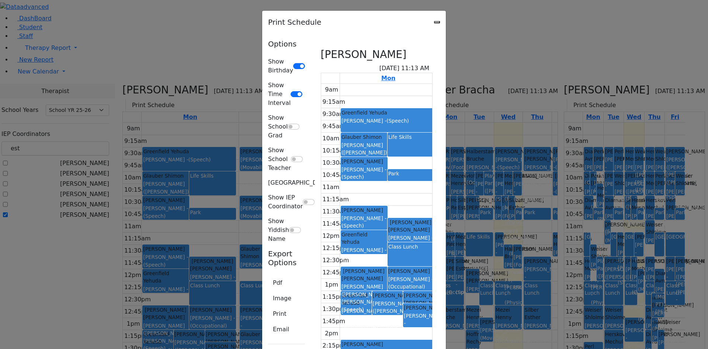
scroll to position [423, 0]
click at [268, 193] on div "Show IEP Coordinator" at bounding box center [286, 202] width 37 height 18
click at [268, 307] on button "Print" at bounding box center [279, 314] width 23 height 14
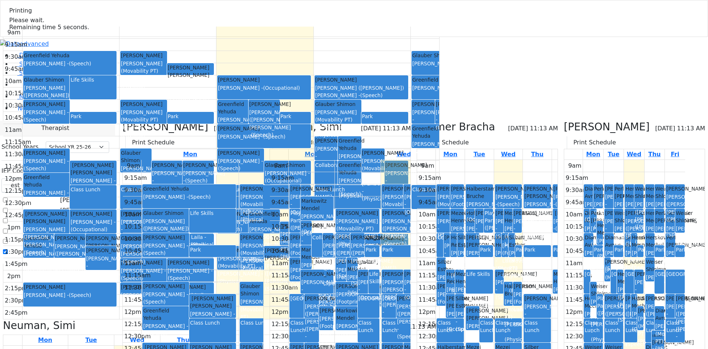
select select "212"
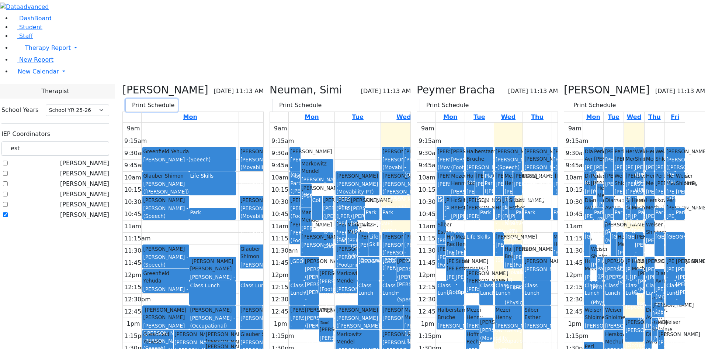
click at [178, 99] on button "Print Schedule" at bounding box center [152, 105] width 52 height 13
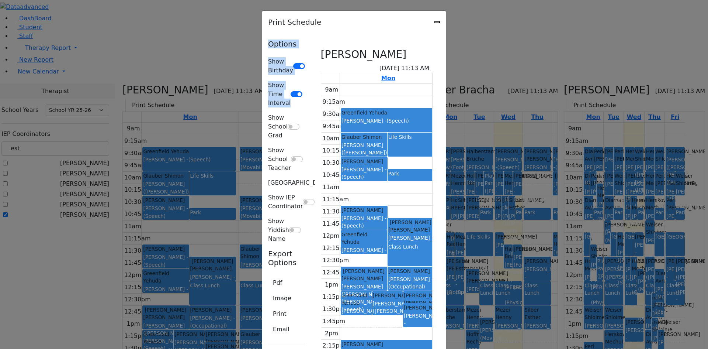
drag, startPoint x: 190, startPoint y: 25, endPoint x: 183, endPoint y: 62, distance: 37.5
click at [268, 51] on div "Options Show Birthday Show Time Interval Show School Grad Show School Teacher S…" at bounding box center [286, 144] width 37 height 210
click at [268, 276] on button "Pdf" at bounding box center [277, 283] width 19 height 14
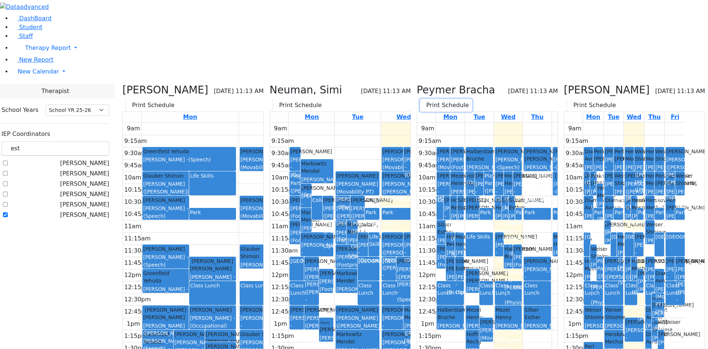
click at [425, 101] on icon "button" at bounding box center [425, 104] width 0 height 7
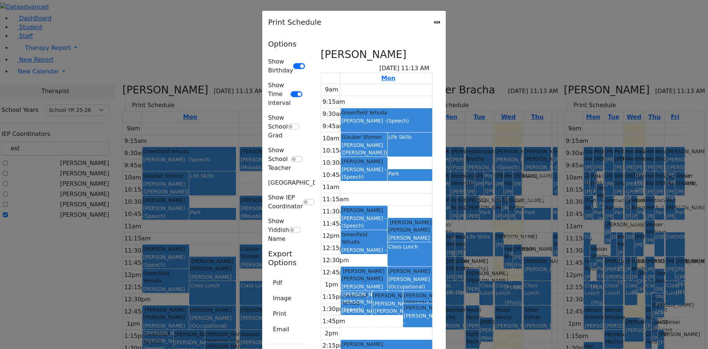
scroll to position [0, 0]
click at [268, 276] on button "Pdf" at bounding box center [277, 283] width 19 height 14
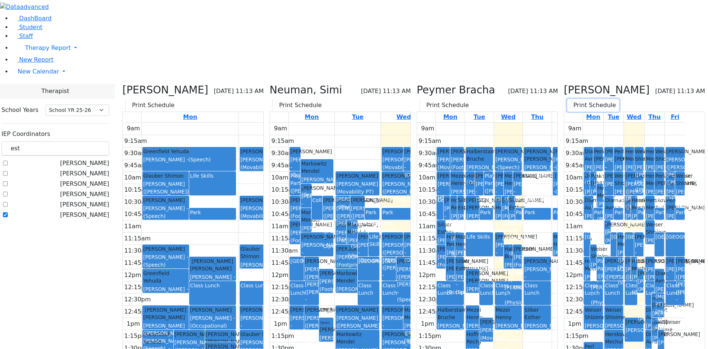
click at [593, 99] on button "Print Schedule" at bounding box center [593, 105] width 52 height 13
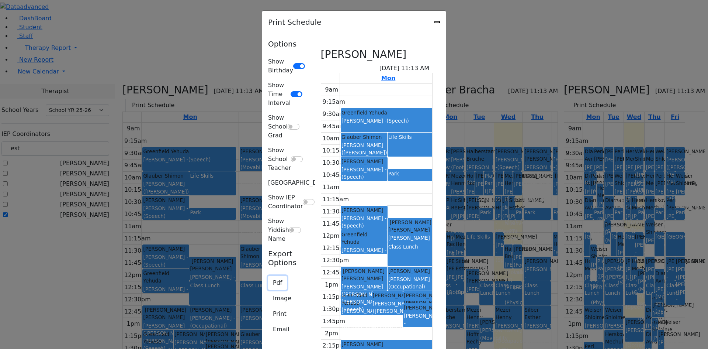
click at [268, 276] on button "Pdf" at bounding box center [277, 283] width 19 height 14
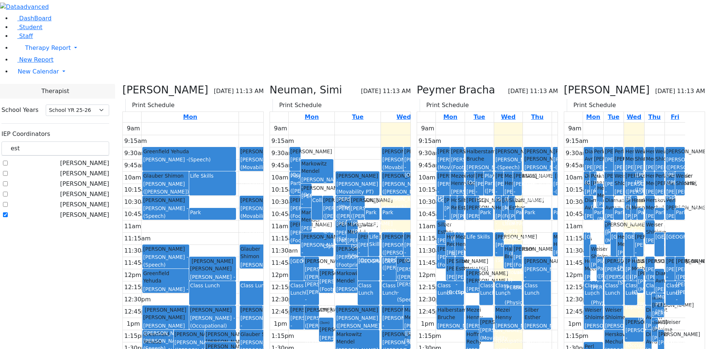
click at [123, 84] on icon at bounding box center [123, 90] width 0 height 12
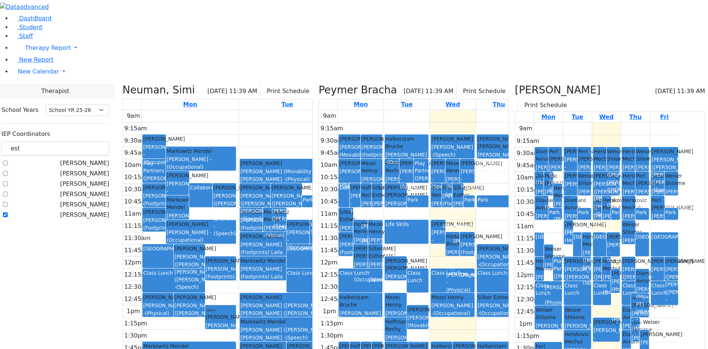
click at [123, 84] on icon at bounding box center [123, 90] width 0 height 12
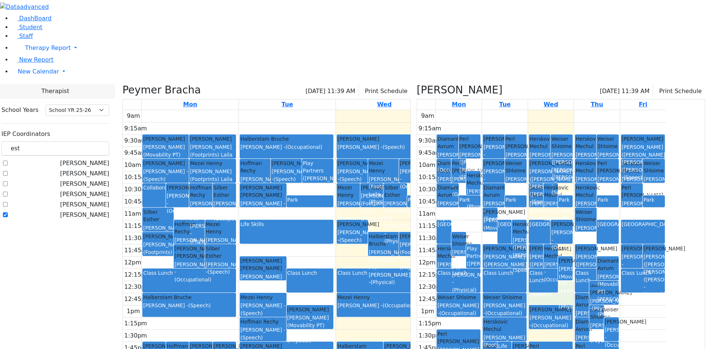
drag, startPoint x: 598, startPoint y: 227, endPoint x: 601, endPoint y: 218, distance: 9.3
click at [601, 214] on div "9am 9:15am 9:30am 9:45am 10am 10:15am 10:30am 10:45am 11am 11:15am 11:30am 11:4…" at bounding box center [541, 256] width 249 height 292
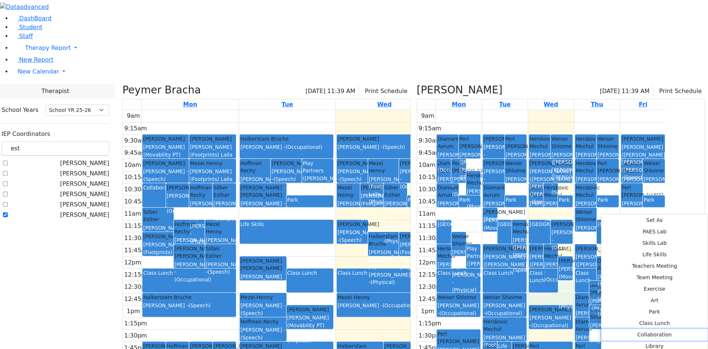
click at [602, 329] on button "Collaboration" at bounding box center [655, 334] width 106 height 11
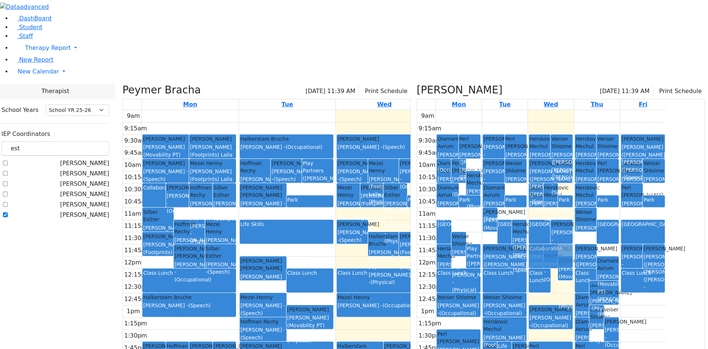
drag, startPoint x: 592, startPoint y: 221, endPoint x: 596, endPoint y: 182, distance: 38.9
click at [574, 182] on div "Diamant Avrum Zentman (Eichorn) Elizabeth (Nechama) - (Speech) Herskovic Mechul…" at bounding box center [551, 256] width 46 height 292
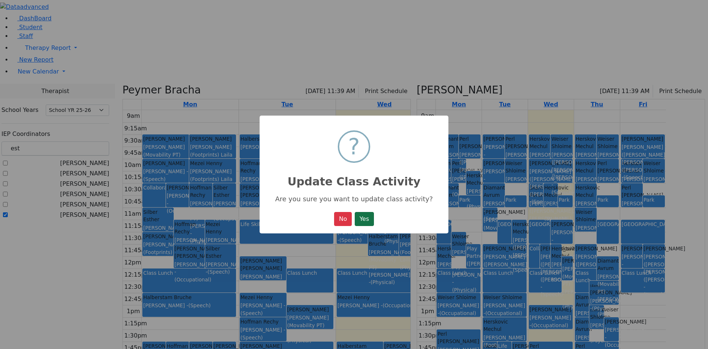
click at [374, 215] on button "Yes" at bounding box center [364, 219] width 19 height 14
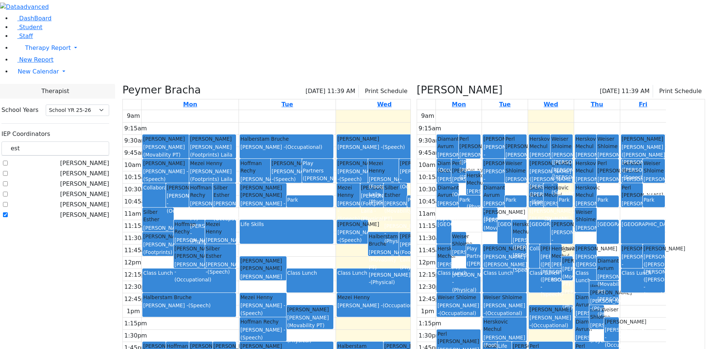
click at [417, 84] on icon at bounding box center [417, 90] width 0 height 12
checkbox input "false"
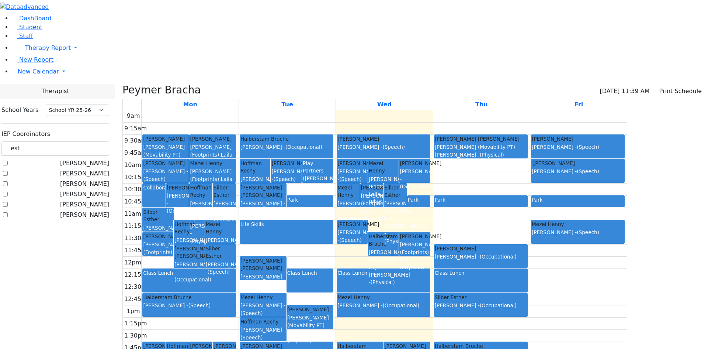
click at [123, 84] on icon at bounding box center [123, 90] width 0 height 12
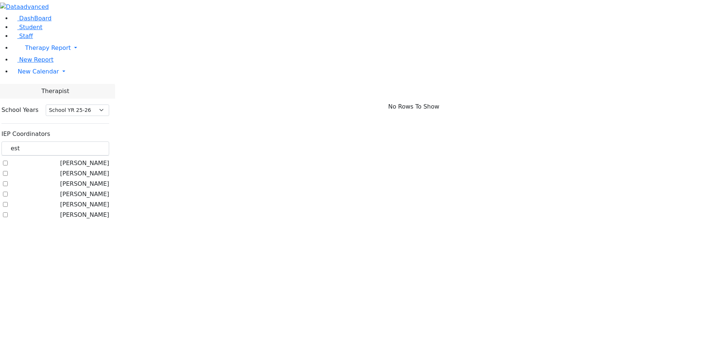
click at [92, 159] on label "Steinhardt, Esther" at bounding box center [84, 163] width 49 height 9
click at [8, 161] on input "Steinhardt, Esther" at bounding box center [5, 163] width 5 height 5
checkbox input "true"
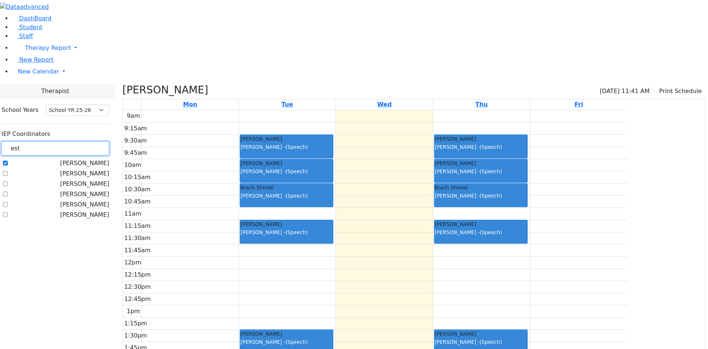
click at [109, 141] on input "est" at bounding box center [55, 148] width 108 height 14
type input "e"
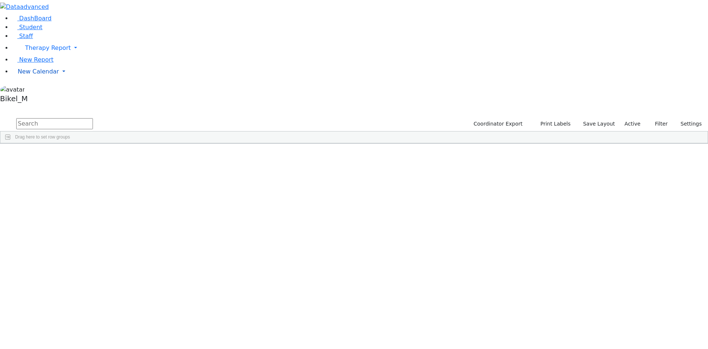
click at [32, 75] on span "New Calendar" at bounding box center [38, 71] width 41 height 7
click at [42, 99] on span "Teacher Report" at bounding box center [40, 95] width 44 height 7
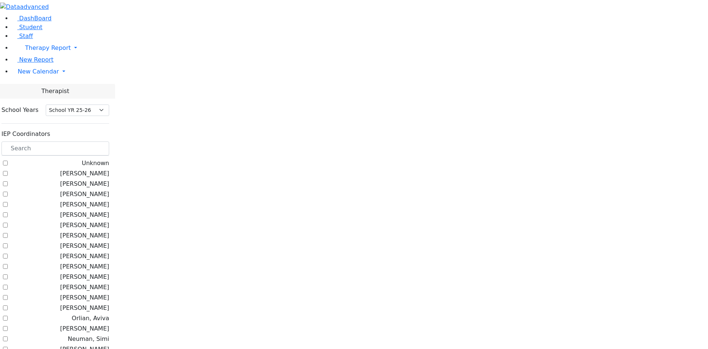
select select "212"
click at [31, 75] on span "New Calendar" at bounding box center [38, 71] width 41 height 7
click at [32, 90] on span "Calendar" at bounding box center [29, 86] width 27 height 7
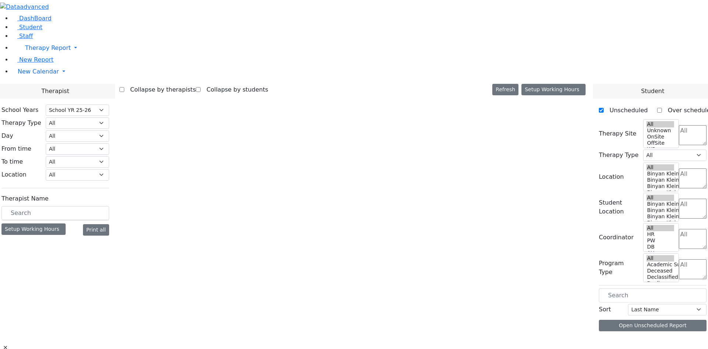
select select "212"
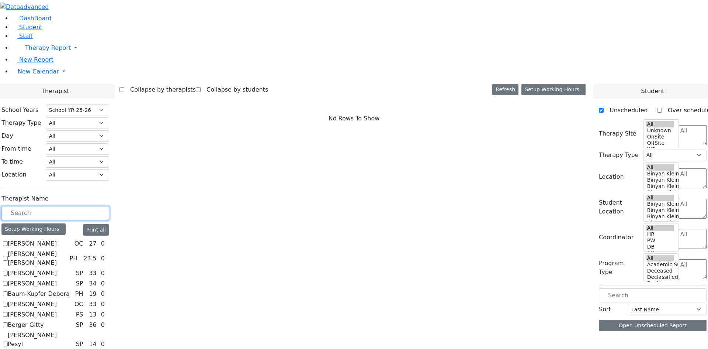
click at [105, 206] on input "text" at bounding box center [55, 213] width 108 height 14
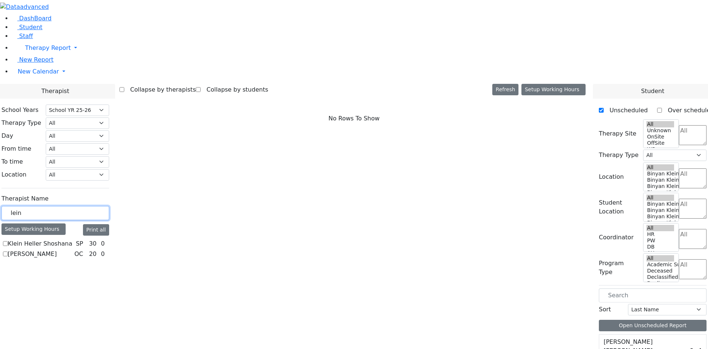
type input "lein"
click at [57, 249] on label "[PERSON_NAME]" at bounding box center [32, 253] width 49 height 9
click at [8, 251] on input "[PERSON_NAME]" at bounding box center [5, 253] width 5 height 5
checkbox input "true"
select select "1"
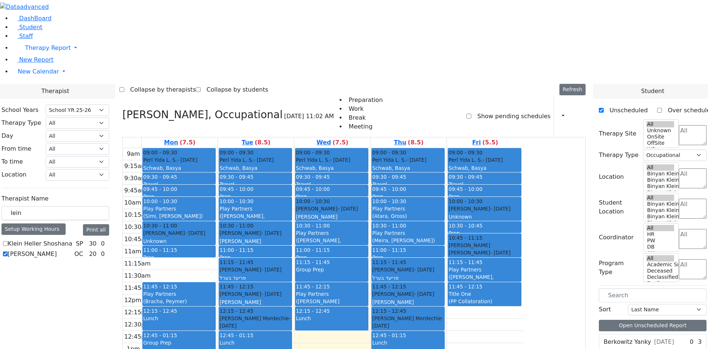
click at [291, 212] on div "([PERSON_NAME], [PERSON_NAME])" at bounding box center [256, 219] width 72 height 15
click at [215, 297] on div "(Bracha, Peymer)" at bounding box center [179, 300] width 72 height 7
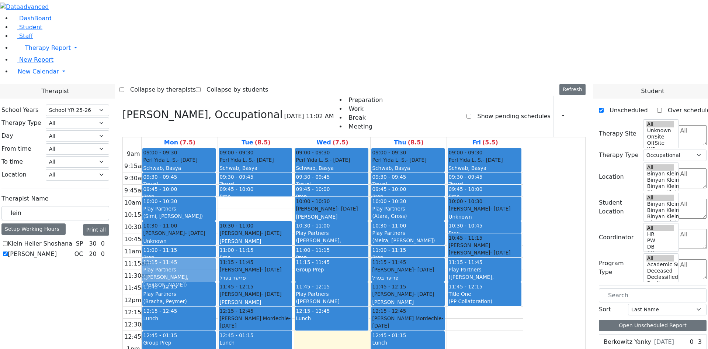
drag, startPoint x: 325, startPoint y: 106, endPoint x: 280, endPoint y: 149, distance: 61.8
click at [263, 163] on tr "09:00 - 09:30 Perl Yida L. S. - [DATE] [GEOGRAPHIC_DATA][PERSON_NAME][GEOGRAPHI…" at bounding box center [323, 294] width 401 height 292
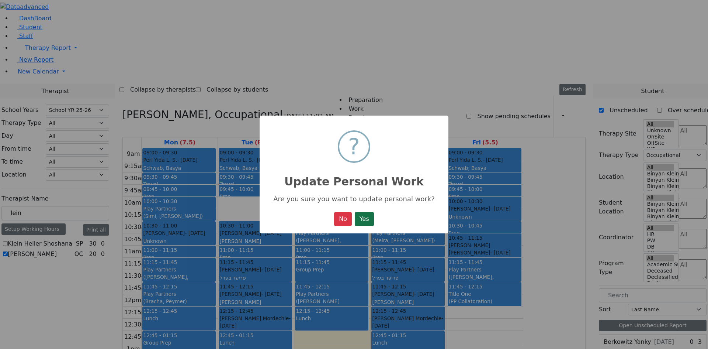
click at [361, 221] on button "Yes" at bounding box center [364, 219] width 19 height 14
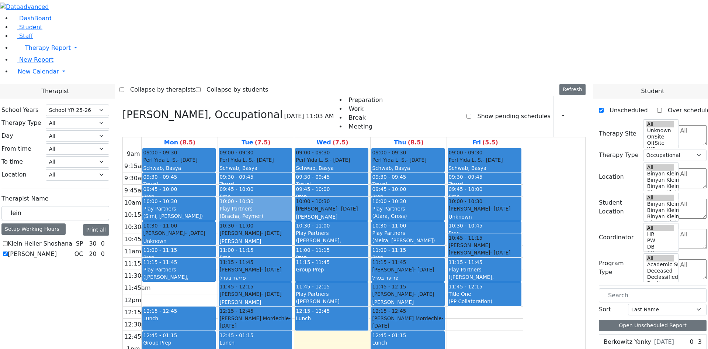
drag, startPoint x: 262, startPoint y: 190, endPoint x: 328, endPoint y: 103, distance: 108.9
click at [328, 148] on tr "09:00 - 09:30 Perl Yida L. S. - [DATE] [GEOGRAPHIC_DATA][PERSON_NAME][GEOGRAPHI…" at bounding box center [323, 294] width 401 height 292
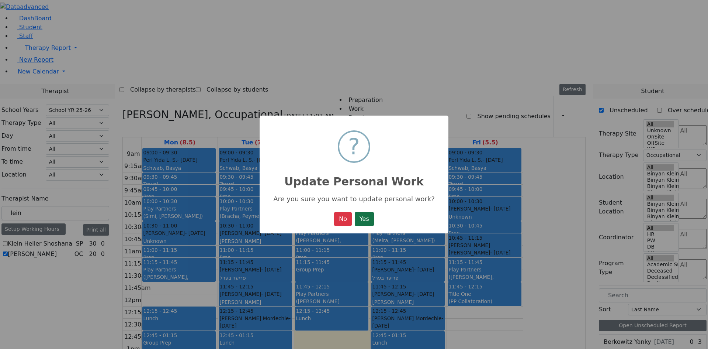
click at [367, 218] on button "Yes" at bounding box center [364, 219] width 19 height 14
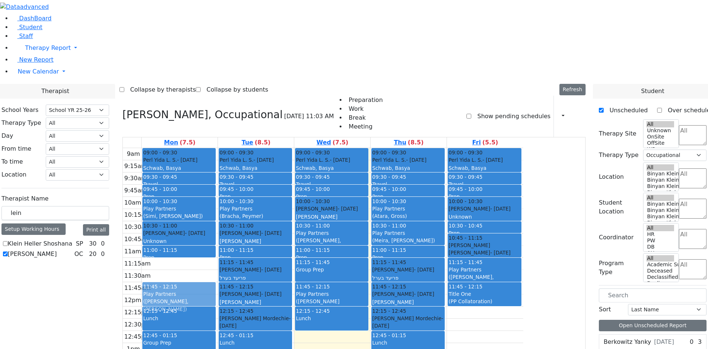
drag, startPoint x: 262, startPoint y: 167, endPoint x: 262, endPoint y: 186, distance: 18.4
click at [218, 189] on div "09:00 - 09:30 Perl Yida L. S. - [DATE] [GEOGRAPHIC_DATA][PERSON_NAME][GEOGRAPHI…" at bounding box center [180, 294] width 76 height 292
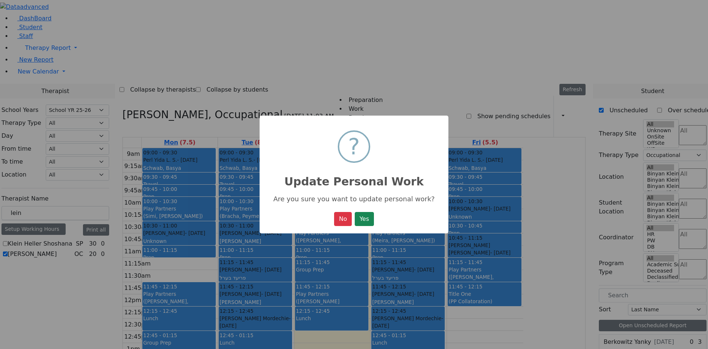
click at [369, 218] on button "Yes" at bounding box center [364, 219] width 19 height 14
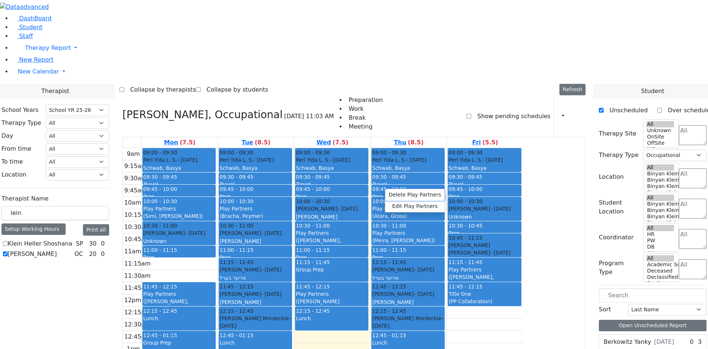
click at [394, 195] on button "Delete Play Partners" at bounding box center [415, 194] width 59 height 11
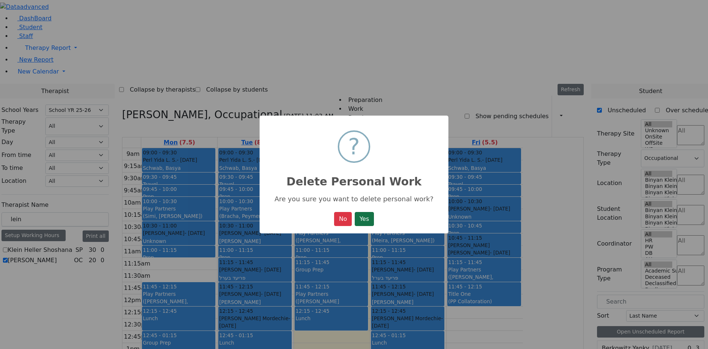
click at [366, 216] on button "Yes" at bounding box center [364, 219] width 19 height 14
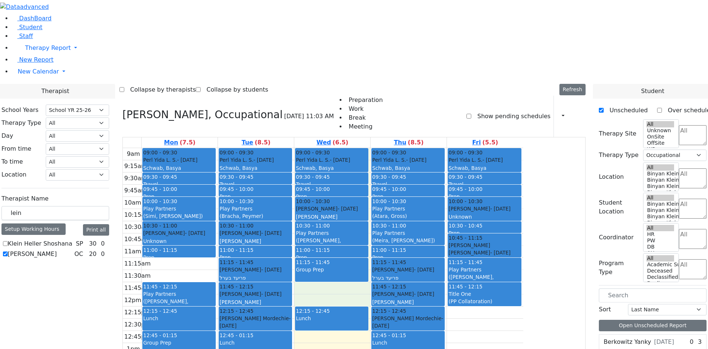
drag, startPoint x: 389, startPoint y: 189, endPoint x: 389, endPoint y: 198, distance: 9.2
click at [389, 198] on div "9am 9:15am 9:30am 9:45am 10am 10:15am 10:30am 10:45am 11am 11:15am 11:30am 11:4…" at bounding box center [323, 294] width 401 height 292
drag, startPoint x: 389, startPoint y: 198, endPoint x: 390, endPoint y: 187, distance: 10.7
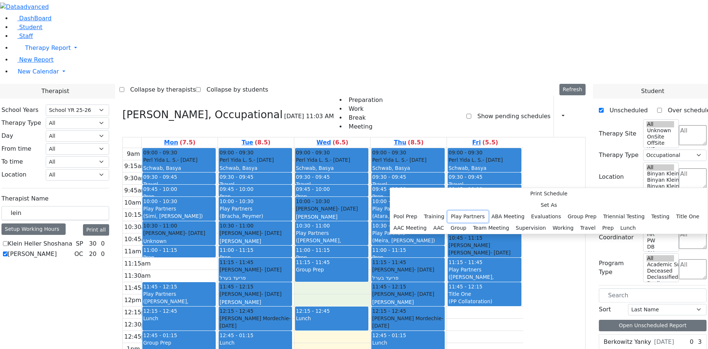
click at [489, 211] on button "Play Partners" at bounding box center [468, 216] width 41 height 11
select select "3"
select select "11:45:00"
select select "12:15:00"
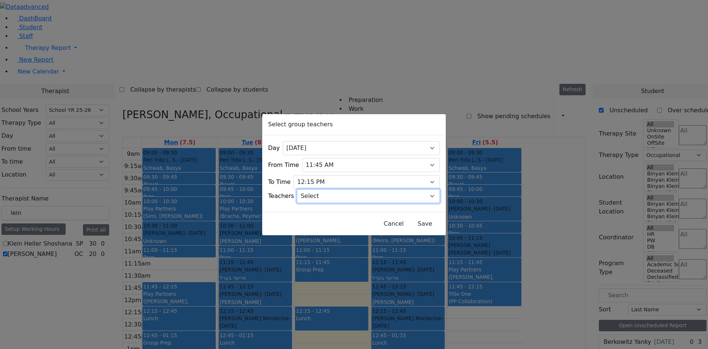
click at [342, 195] on select "Select [PERSON_NAME], [PERSON_NAME], [PERSON_NAME] ([PERSON_NAME]), [PERSON_NAM…" at bounding box center [368, 196] width 143 height 14
select select "[PERSON_NAME], [PERSON_NAME]"
click at [343, 195] on select "Select [PERSON_NAME], [PERSON_NAME], [PERSON_NAME] ([PERSON_NAME]), [PERSON_NAM…" at bounding box center [368, 196] width 143 height 14
click at [407, 197] on select "Select [PERSON_NAME], [PERSON_NAME], [PERSON_NAME] ([PERSON_NAME]), [PERSON_NAM…" at bounding box center [368, 196] width 143 height 14
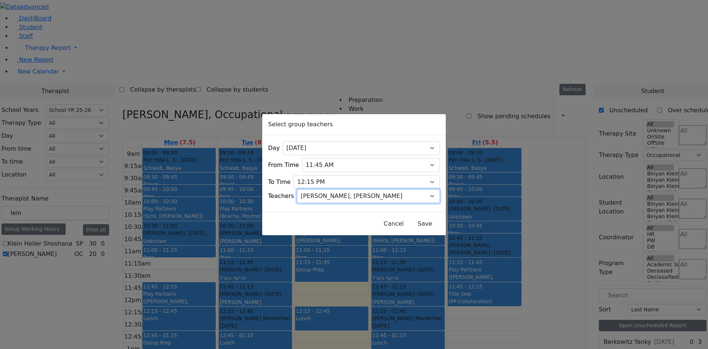
click at [307, 189] on select "Select [PERSON_NAME], [PERSON_NAME], [PERSON_NAME] ([PERSON_NAME]), [PERSON_NAM…" at bounding box center [368, 196] width 143 height 14
click at [338, 191] on select "Select [PERSON_NAME], [PERSON_NAME], [PERSON_NAME] ([PERSON_NAME]), [PERSON_NAM…" at bounding box center [368, 196] width 143 height 14
click at [411, 221] on button "Save" at bounding box center [425, 224] width 33 height 14
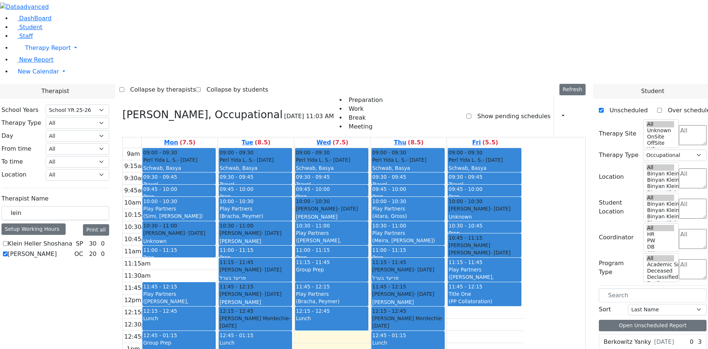
click at [368, 297] on div "(Bracha, Peymer)" at bounding box center [332, 300] width 72 height 7
click at [422, 199] on button "Delete Selected Schedule" at bounding box center [444, 198] width 73 height 11
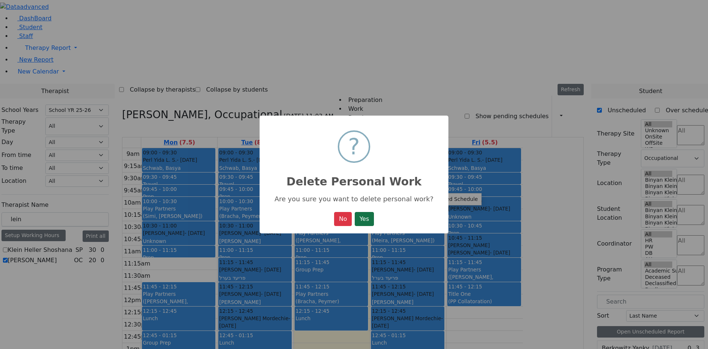
click at [366, 214] on button "Yes" at bounding box center [364, 219] width 19 height 14
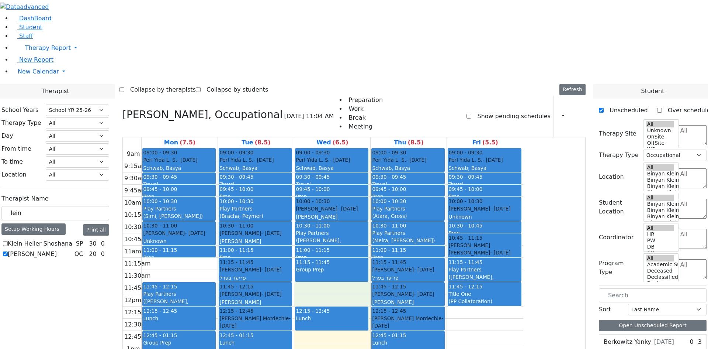
drag, startPoint x: 397, startPoint y: 187, endPoint x: 398, endPoint y: 194, distance: 7.2
click at [399, 194] on div "9am 9:15am 9:30am 9:45am 10am 10:15am 10:30am 10:45am 11am 11:15am 11:30am 11:4…" at bounding box center [323, 294] width 401 height 292
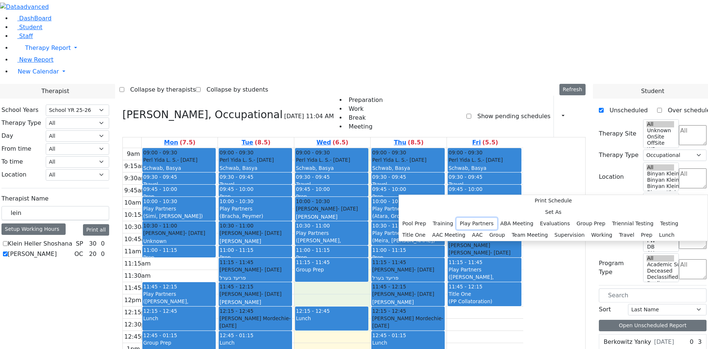
click at [496, 218] on button "Play Partners" at bounding box center [477, 223] width 41 height 11
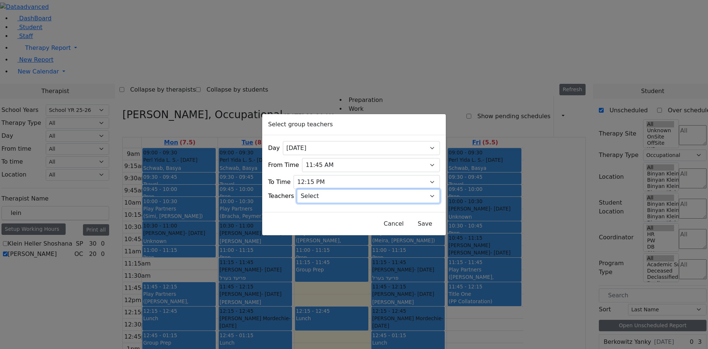
click at [387, 193] on select "Select [PERSON_NAME], [PERSON_NAME], [PERSON_NAME] ([PERSON_NAME]), [PERSON_NAM…" at bounding box center [368, 196] width 143 height 14
select select "[PERSON_NAME], [PERSON_NAME]"
click at [351, 196] on select "Select [PERSON_NAME], [PERSON_NAME], [PERSON_NAME] ([PERSON_NAME]), [PERSON_NAM…" at bounding box center [368, 196] width 143 height 14
click at [348, 191] on select "Select [PERSON_NAME], [PERSON_NAME], [PERSON_NAME] ([PERSON_NAME]), [PERSON_NAM…" at bounding box center [368, 196] width 143 height 14
click at [341, 191] on select "Select [PERSON_NAME], [PERSON_NAME], [PERSON_NAME] ([PERSON_NAME]), [PERSON_NAM…" at bounding box center [368, 196] width 143 height 14
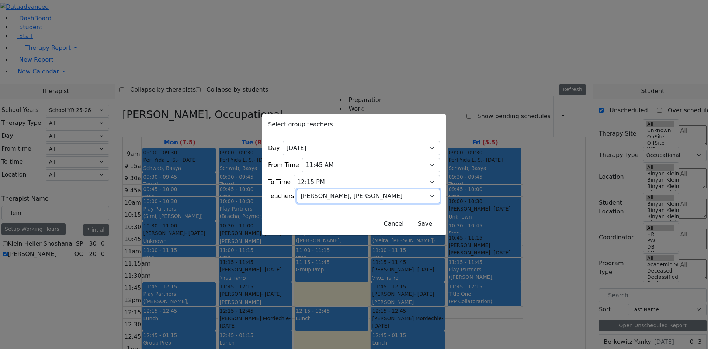
click at [307, 189] on select "Select [PERSON_NAME], [PERSON_NAME], [PERSON_NAME] ([PERSON_NAME]), [PERSON_NAM…" at bounding box center [368, 196] width 143 height 14
click at [342, 193] on select "Select [PERSON_NAME], [PERSON_NAME], [PERSON_NAME] ([PERSON_NAME]), [PERSON_NAM…" at bounding box center [368, 196] width 143 height 14
select select "[PERSON_NAME] ([PERSON_NAME]), [PERSON_NAME] ([PERSON_NAME])"
click at [307, 189] on select "Select [PERSON_NAME], [PERSON_NAME], [PERSON_NAME] ([PERSON_NAME]), [PERSON_NAM…" at bounding box center [368, 196] width 143 height 14
click at [410, 217] on button "Save" at bounding box center [425, 224] width 33 height 14
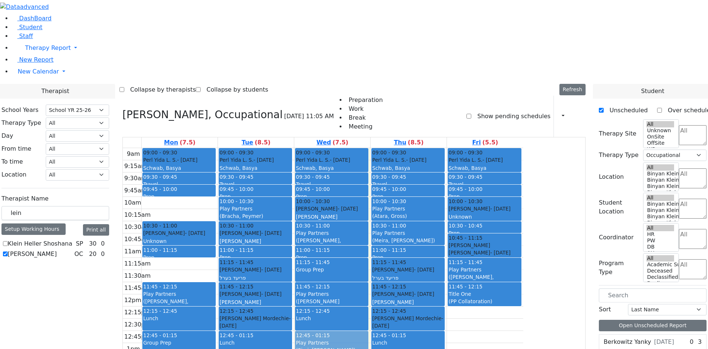
drag, startPoint x: 246, startPoint y: 104, endPoint x: 414, endPoint y: 253, distance: 224.3
click at [410, 243] on tr "09:00 - 09:30 Perl Yida L. S. - [DATE] [GEOGRAPHIC_DATA][PERSON_NAME][GEOGRAPHI…" at bounding box center [323, 294] width 401 height 292
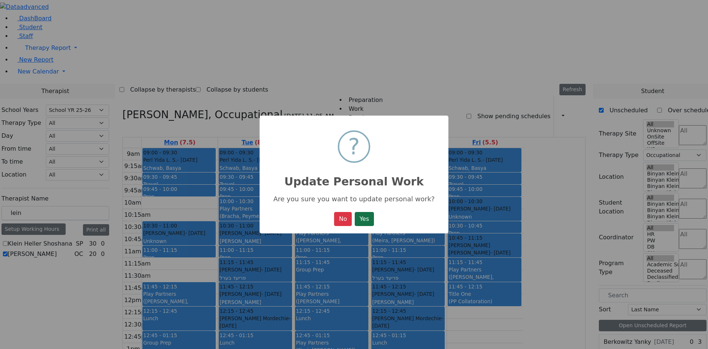
click at [367, 215] on button "Yes" at bounding box center [364, 219] width 19 height 14
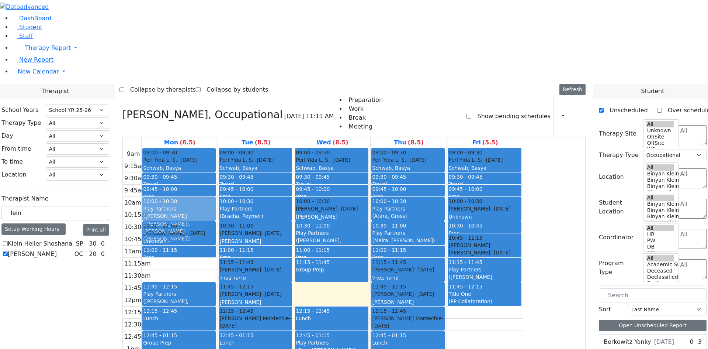
drag, startPoint x: 404, startPoint y: 200, endPoint x: 260, endPoint y: 111, distance: 169.2
click at [260, 148] on tr "09:00 - 09:30 Perl Yida L. S. - [DATE] [GEOGRAPHIC_DATA][PERSON_NAME][GEOGRAPHI…" at bounding box center [323, 294] width 401 height 292
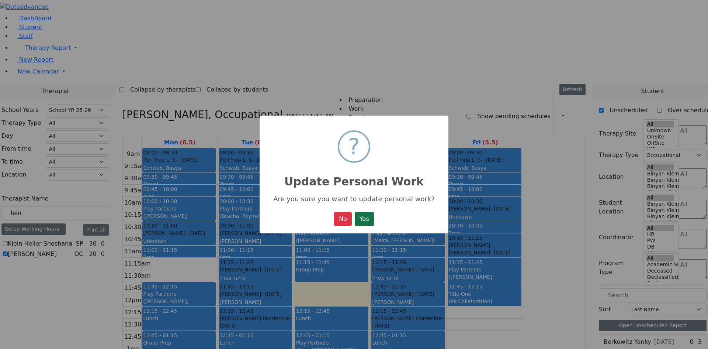
click at [362, 223] on button "Yes" at bounding box center [364, 219] width 19 height 14
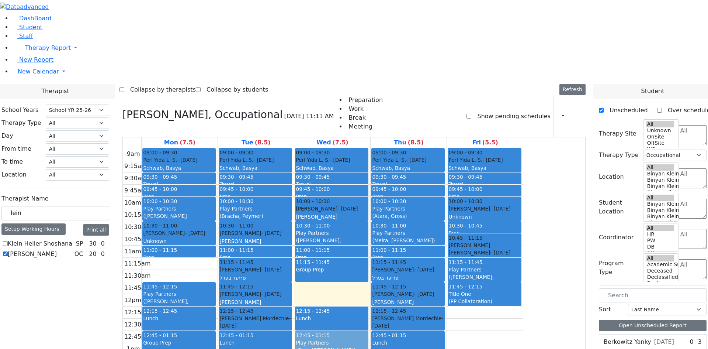
drag, startPoint x: 403, startPoint y: 246, endPoint x: 399, endPoint y: 248, distance: 4.0
click at [370, 248] on div "09:00 - 09:30 Perl Yida L. S. - [DATE] [GEOGRAPHIC_DATA][PERSON_NAME][GEOGRAPHI…" at bounding box center [332, 294] width 76 height 292
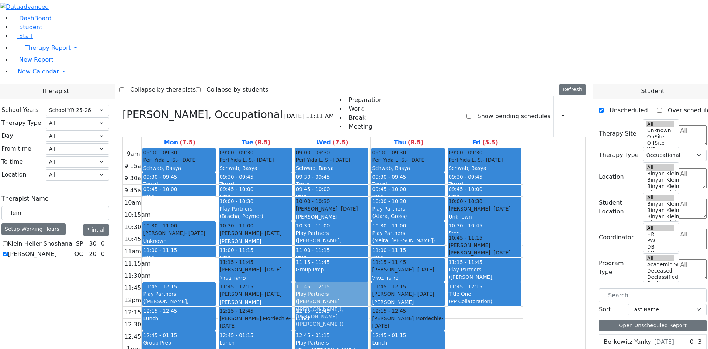
drag, startPoint x: 258, startPoint y: 106, endPoint x: 411, endPoint y: 192, distance: 175.1
click at [411, 192] on tr "09:00 - 09:30 Perl Yida L. S. - [DATE] [GEOGRAPHIC_DATA][PERSON_NAME][GEOGRAPHI…" at bounding box center [323, 294] width 401 height 292
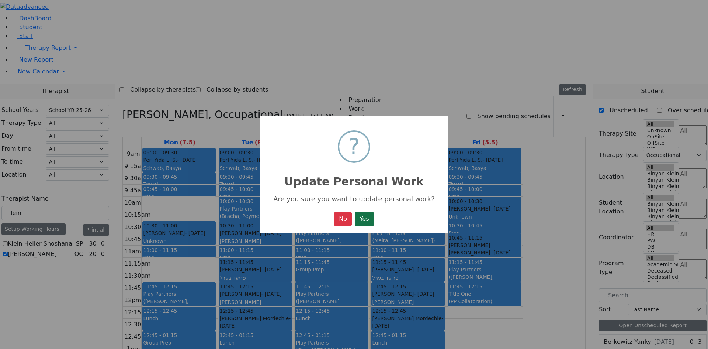
click at [368, 220] on button "Yes" at bounding box center [364, 219] width 19 height 14
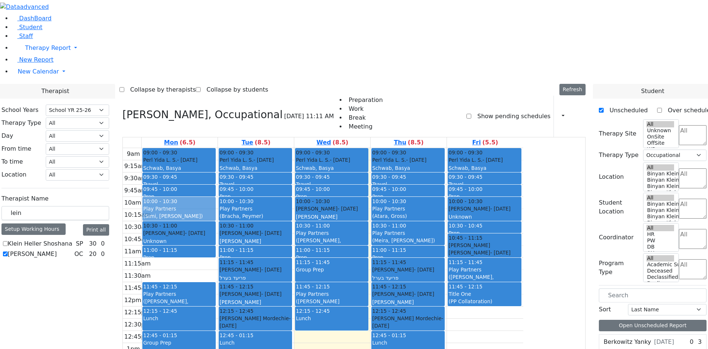
drag, startPoint x: 384, startPoint y: 240, endPoint x: 255, endPoint y: 106, distance: 186.1
click at [255, 148] on tr "09:00 - 09:30 Perl Yida L. S. - [DATE] [GEOGRAPHIC_DATA][PERSON_NAME][GEOGRAPHI…" at bounding box center [323, 294] width 401 height 292
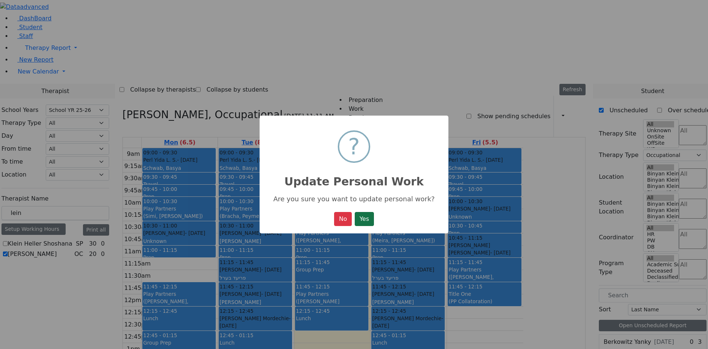
click at [365, 218] on button "Yes" at bounding box center [364, 219] width 19 height 14
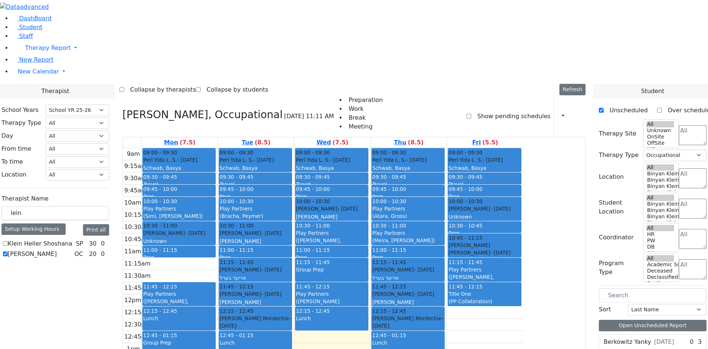
click at [444, 212] on div "(Atara, Gross)" at bounding box center [408, 215] width 72 height 7
click at [444, 237] on div "(Meira, [PERSON_NAME])" at bounding box center [408, 240] width 72 height 7
click at [368, 237] on div "([PERSON_NAME], [PERSON_NAME])" at bounding box center [332, 244] width 72 height 15
click at [521, 266] on div "Play Partners" at bounding box center [485, 269] width 72 height 7
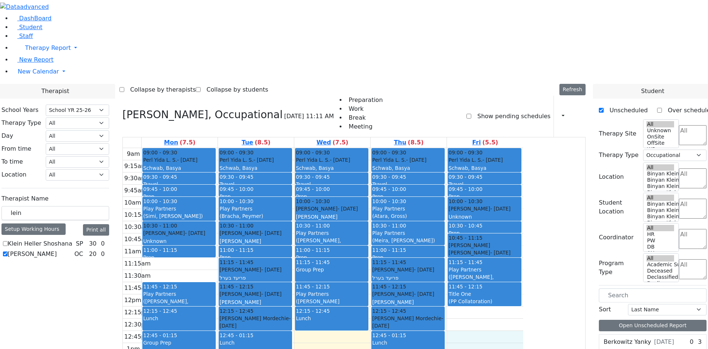
click at [524, 258] on div "9am 9:15am 9:30am 9:45am 10am 10:15am 10:30am 10:45am 11am 11:15am 11:30am 11:4…" at bounding box center [323, 294] width 401 height 292
click at [524, 304] on div "9am 9:15am 9:30am 9:45am 10am 10:15am 10:30am 10:45am 11am 11:15am 11:30am 11:4…" at bounding box center [323, 294] width 401 height 292
click at [220, 255] on div "9am 9:15am 9:30am 9:45am 10am 10:15am 10:30am 10:45am 11am 11:15am 11:30am 11:4…" at bounding box center [323, 294] width 401 height 292
click at [109, 206] on input "lein" at bounding box center [55, 213] width 108 height 14
